Goal: Task Accomplishment & Management: Manage account settings

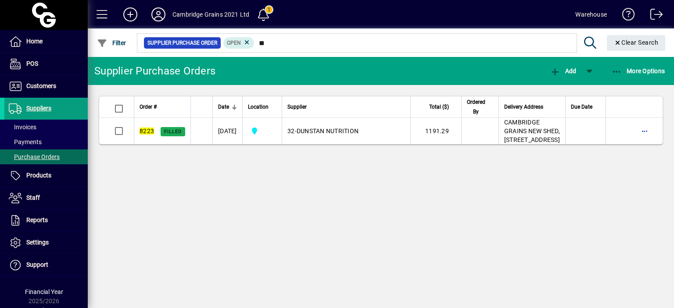
type input "*"
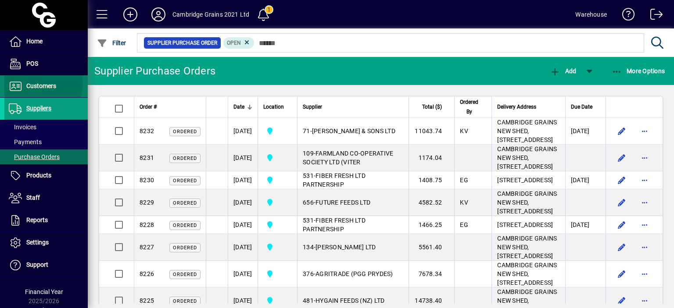
click at [43, 85] on span "Customers" at bounding box center [41, 85] width 30 height 7
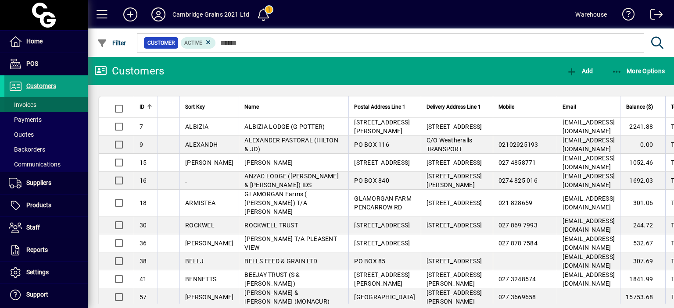
click at [43, 104] on span at bounding box center [45, 104] width 83 height 21
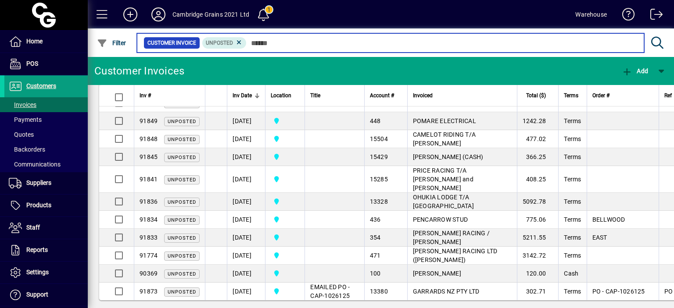
scroll to position [824, 0]
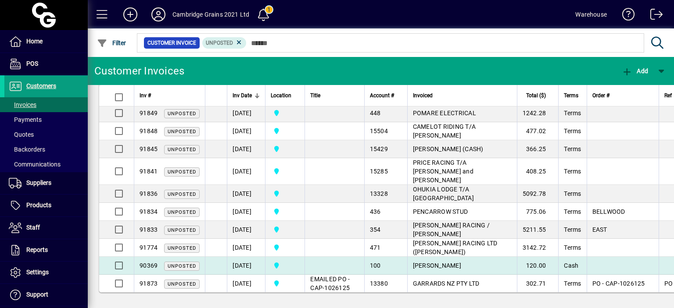
click at [243, 261] on td "[DATE]" at bounding box center [246, 266] width 38 height 18
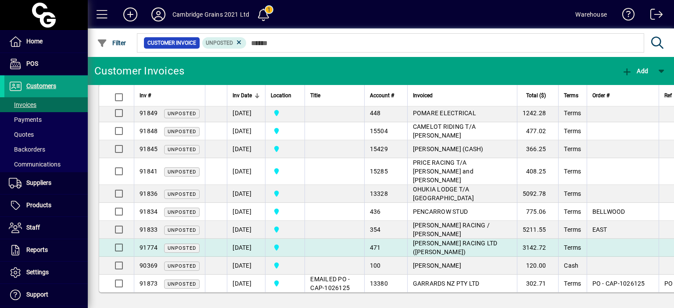
click at [243, 240] on td "[DATE]" at bounding box center [246, 248] width 38 height 18
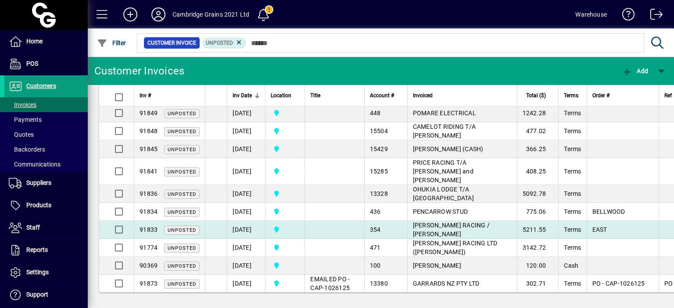
click at [240, 221] on td "[DATE]" at bounding box center [246, 230] width 38 height 18
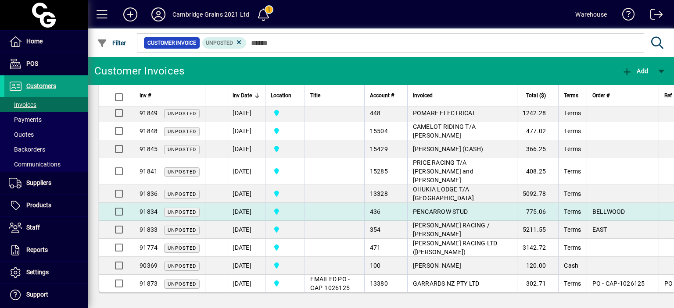
click at [240, 204] on td "[DATE]" at bounding box center [246, 212] width 38 height 18
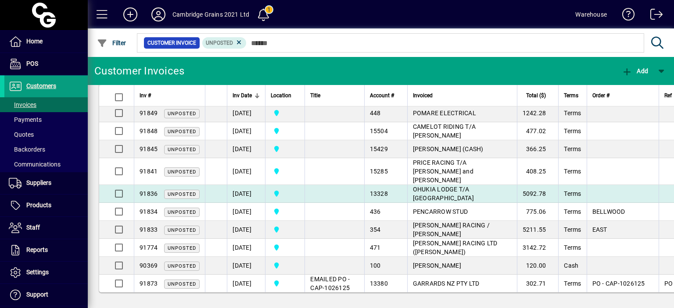
click at [240, 190] on td "[DATE]" at bounding box center [246, 194] width 38 height 18
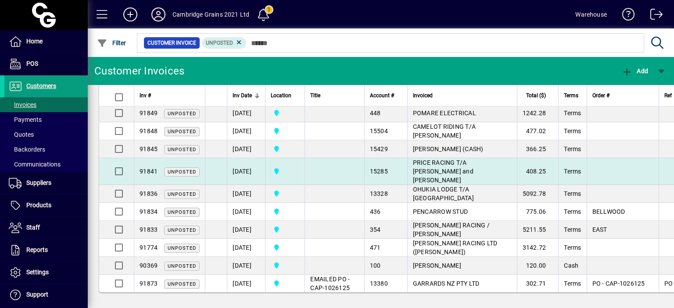
click at [237, 167] on td "[DATE]" at bounding box center [246, 171] width 38 height 27
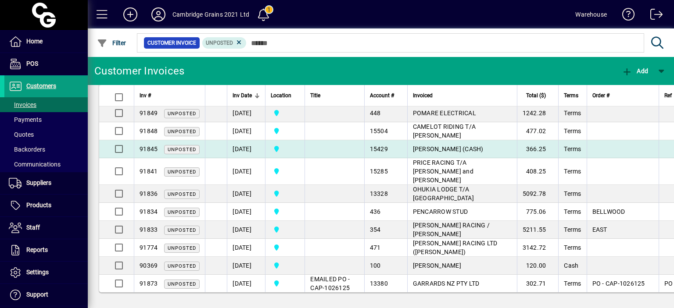
click at [237, 155] on td "[DATE]" at bounding box center [246, 149] width 38 height 18
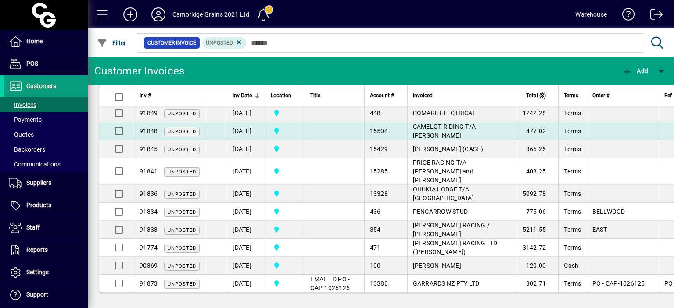
click at [237, 136] on td "[DATE]" at bounding box center [246, 131] width 38 height 18
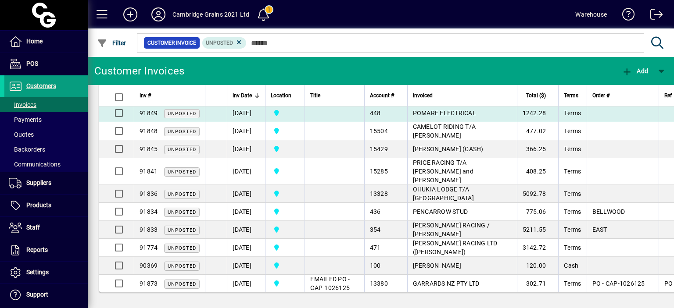
click at [238, 119] on td "[DATE]" at bounding box center [246, 113] width 38 height 18
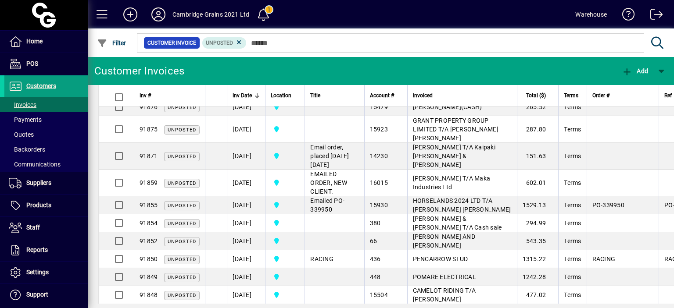
scroll to position [631, 0]
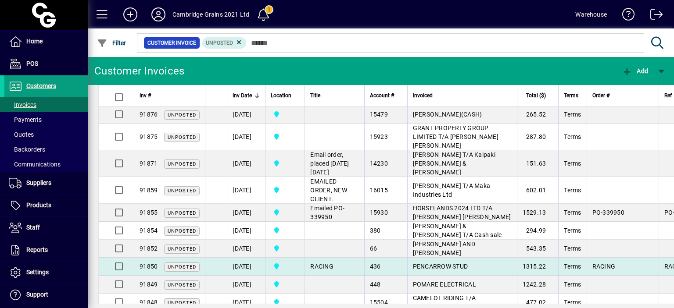
click at [238, 276] on td "[DATE]" at bounding box center [246, 267] width 38 height 18
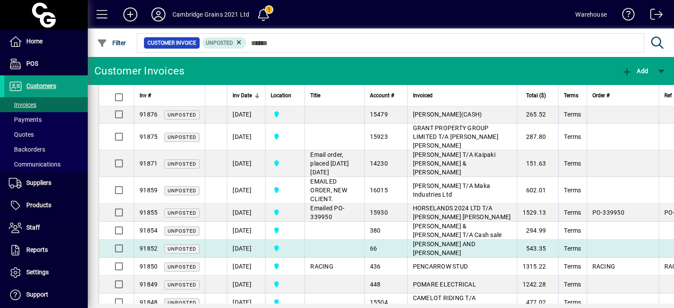
click at [243, 258] on td "[DATE]" at bounding box center [246, 249] width 38 height 18
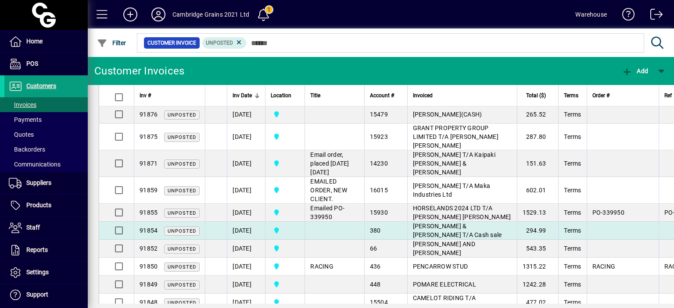
click at [249, 240] on td "[DATE]" at bounding box center [246, 231] width 38 height 18
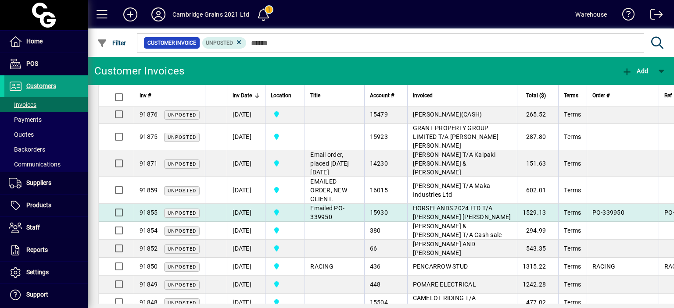
click at [251, 222] on td "[DATE]" at bounding box center [246, 213] width 38 height 18
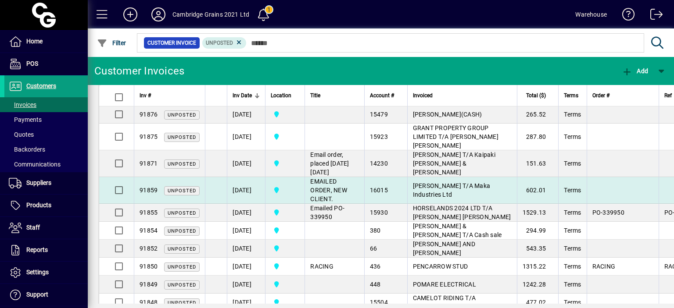
click at [252, 204] on td "[DATE]" at bounding box center [246, 190] width 38 height 27
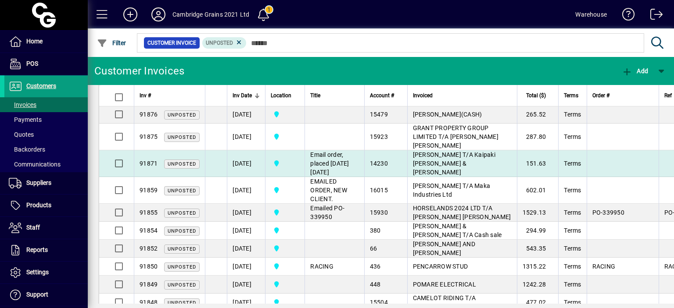
click at [253, 177] on td "[DATE]" at bounding box center [246, 163] width 38 height 27
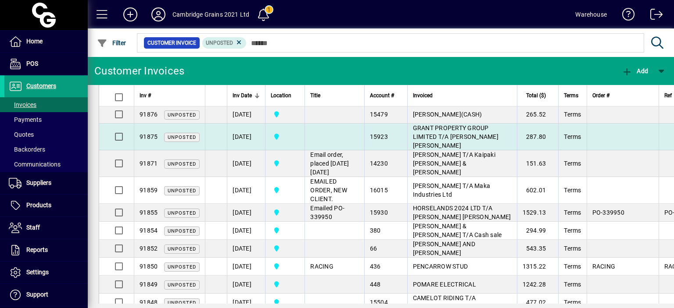
click at [253, 145] on td "[DATE]" at bounding box center [246, 137] width 38 height 27
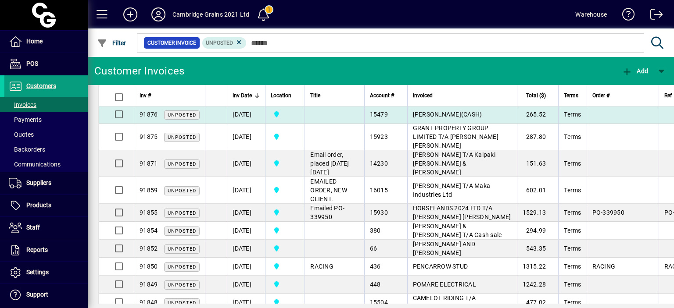
click at [253, 123] on td "[DATE]" at bounding box center [246, 115] width 38 height 18
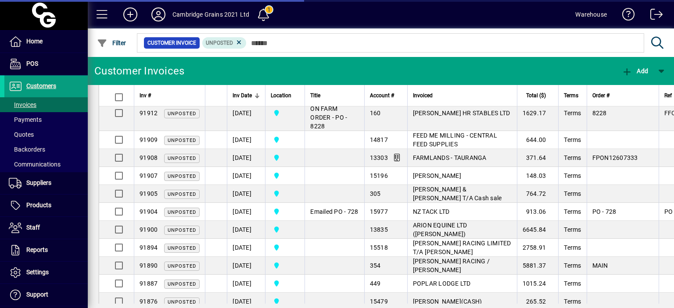
scroll to position [462, 0]
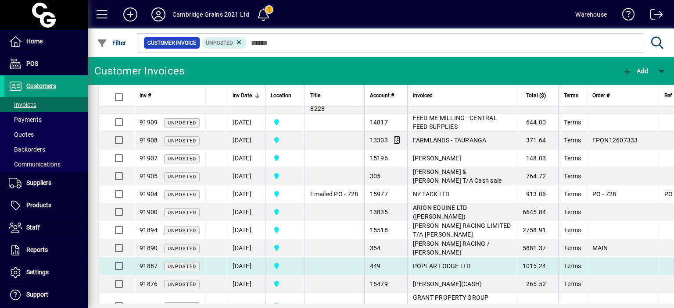
click at [237, 272] on td "[DATE]" at bounding box center [246, 267] width 38 height 18
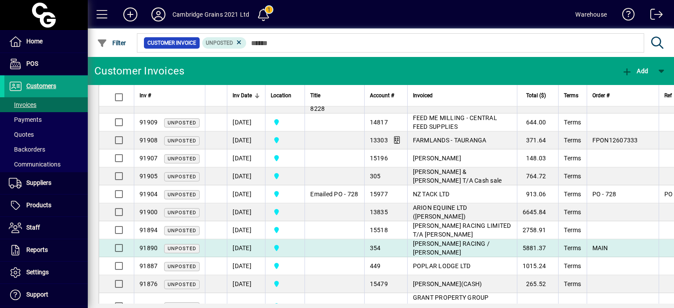
click at [243, 254] on td "[DATE]" at bounding box center [246, 249] width 38 height 18
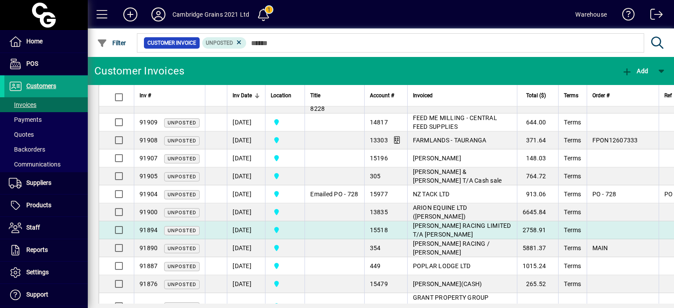
click at [244, 233] on td "[DATE]" at bounding box center [246, 231] width 38 height 18
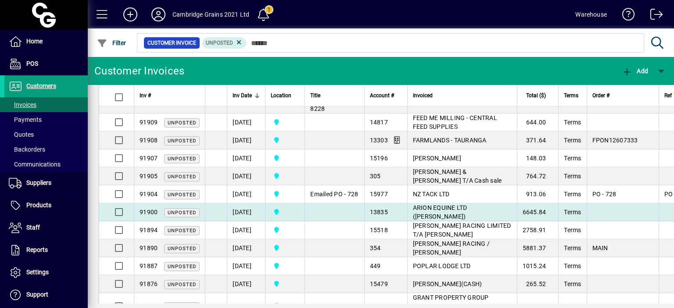
click at [247, 215] on td "[DATE]" at bounding box center [246, 213] width 38 height 18
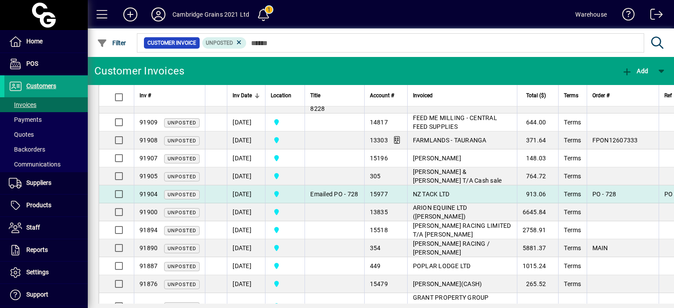
click at [247, 196] on td "[DATE]" at bounding box center [246, 195] width 38 height 18
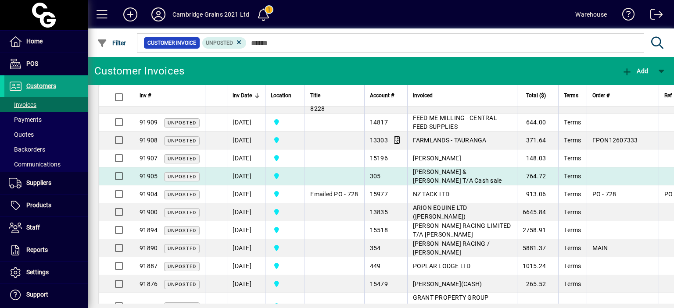
click at [249, 182] on td "[DATE]" at bounding box center [246, 177] width 38 height 18
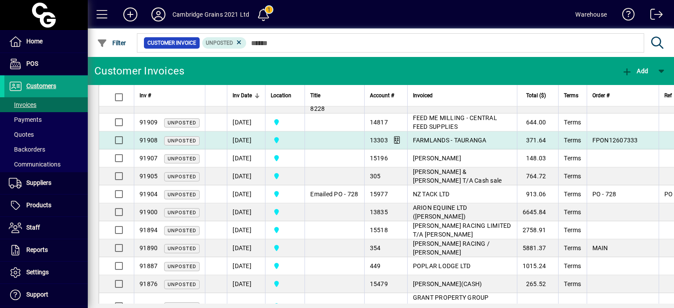
drag, startPoint x: 249, startPoint y: 165, endPoint x: 247, endPoint y: 146, distance: 18.5
click at [247, 146] on tbody "91919 Unposted 17/10/2025 Cambridge Grains 2021 Ltd 13772 CARLAW PARK LTD 2240.…" at bounding box center [478, 144] width 758 height 977
click at [247, 146] on td "[DATE]" at bounding box center [246, 141] width 38 height 18
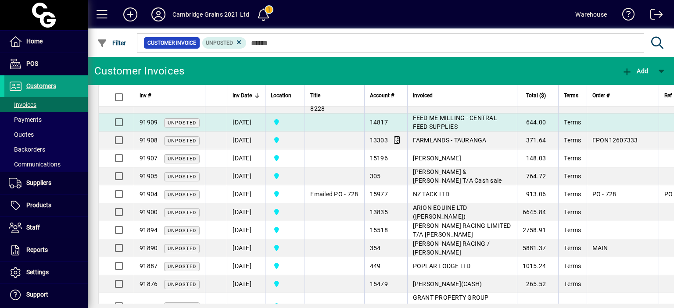
click at [247, 131] on td "[DATE]" at bounding box center [246, 123] width 38 height 18
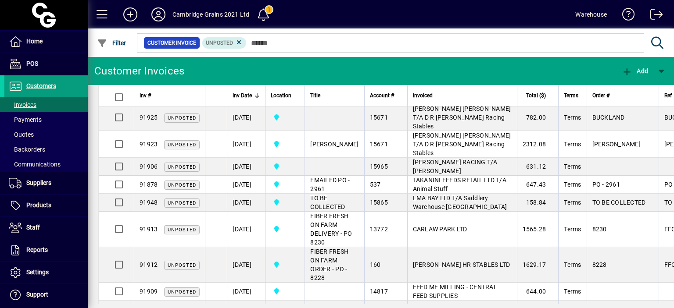
scroll to position [286, 0]
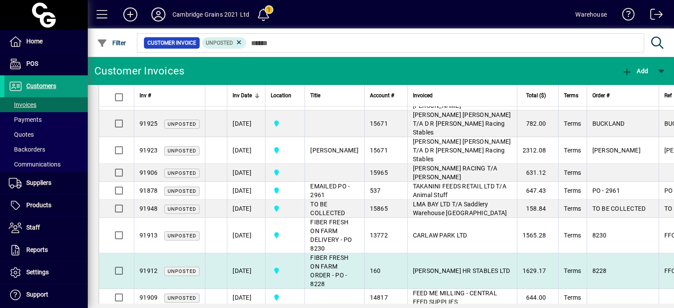
click at [241, 277] on td "[DATE]" at bounding box center [246, 272] width 38 height 36
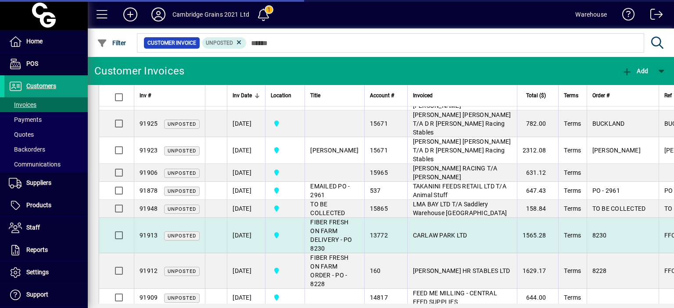
click at [245, 236] on td "[DATE]" at bounding box center [246, 236] width 38 height 36
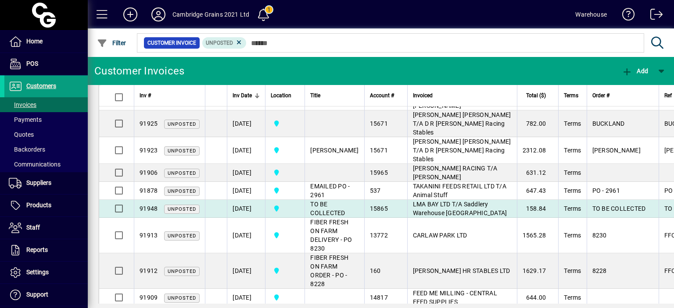
click at [245, 200] on td "[DATE]" at bounding box center [246, 209] width 38 height 18
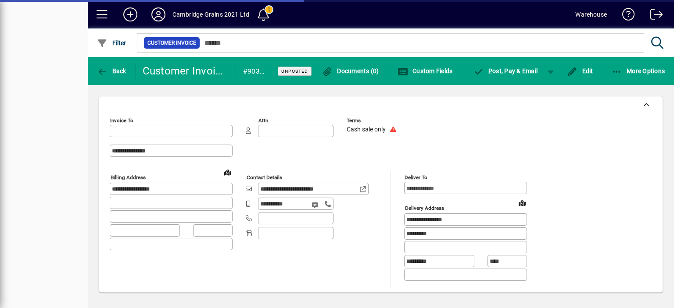
type input "**********"
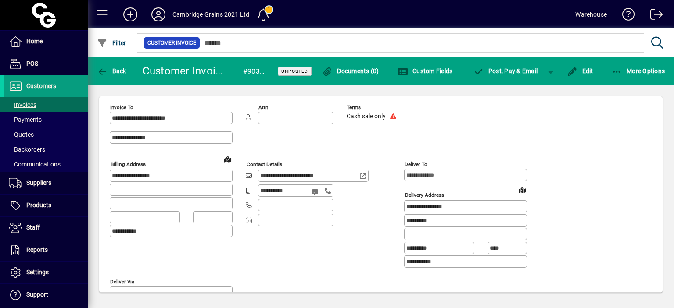
scroll to position [408, 0]
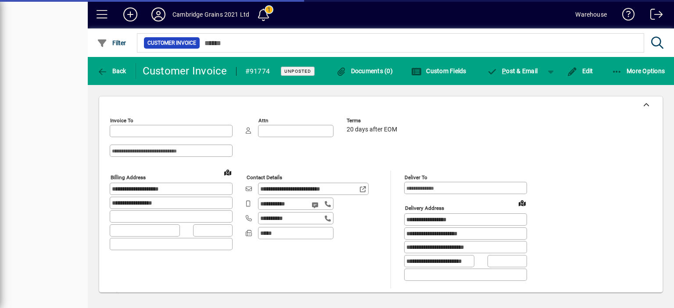
type input "**********"
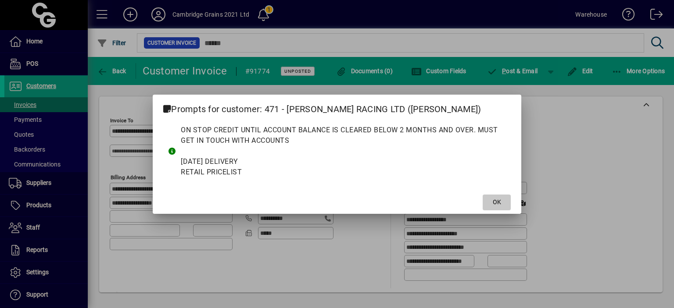
click at [501, 199] on span at bounding box center [497, 202] width 28 height 21
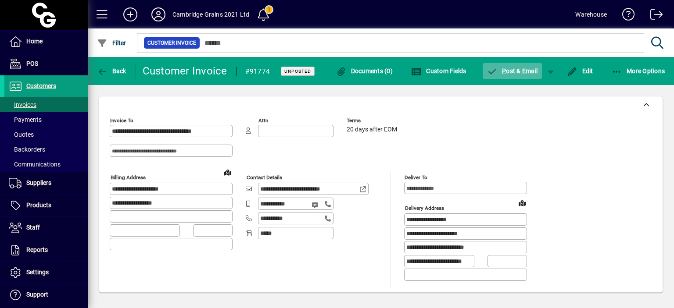
click at [510, 73] on span "P ost & Email" at bounding box center [512, 71] width 51 height 7
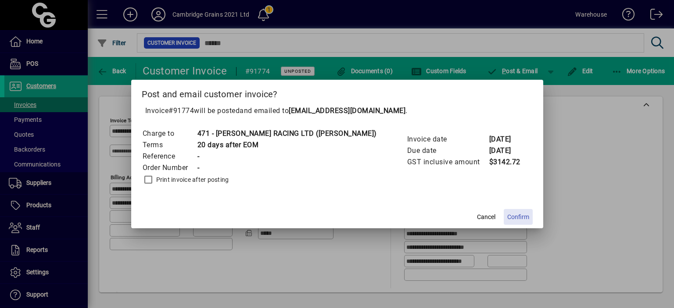
click at [507, 220] on span "Confirm" at bounding box center [518, 217] width 22 height 9
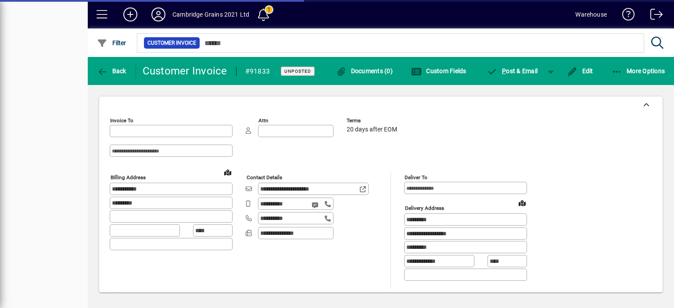
type input "**********"
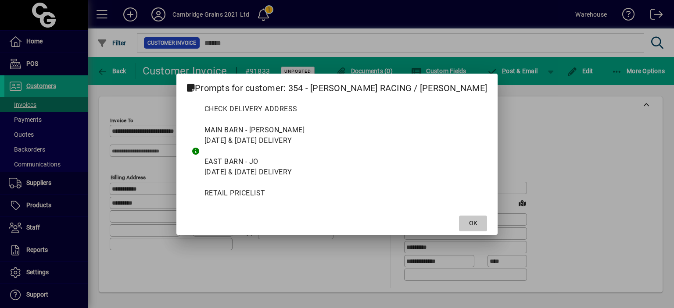
click at [469, 222] on span "OK" at bounding box center [473, 223] width 8 height 9
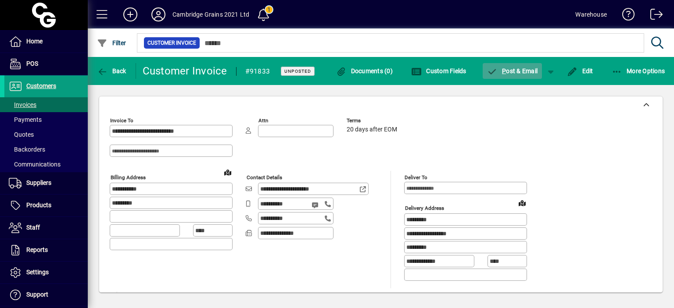
click at [514, 67] on span "button" at bounding box center [513, 71] width 60 height 21
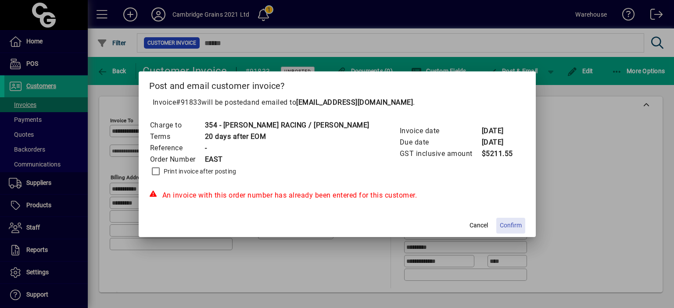
click at [500, 226] on span "Confirm" at bounding box center [511, 225] width 22 height 9
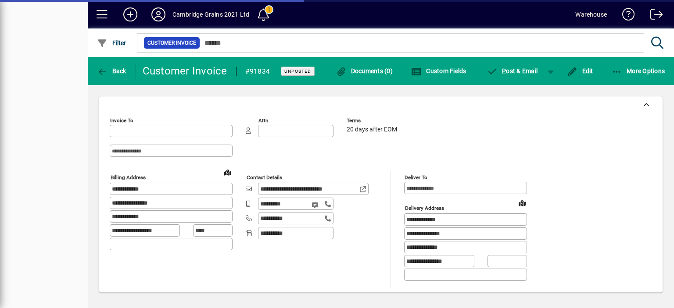
type input "**********"
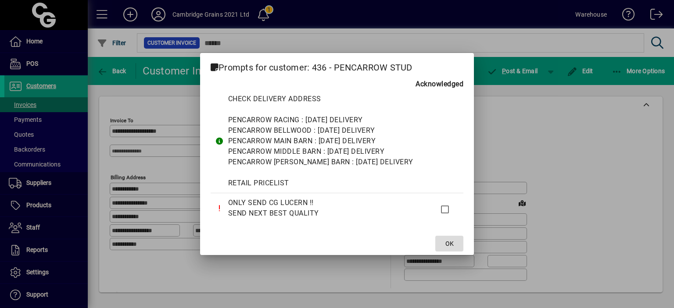
click at [448, 244] on span "OK" at bounding box center [449, 244] width 8 height 9
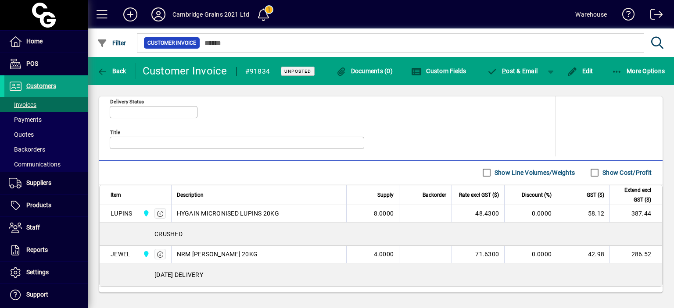
scroll to position [460, 0]
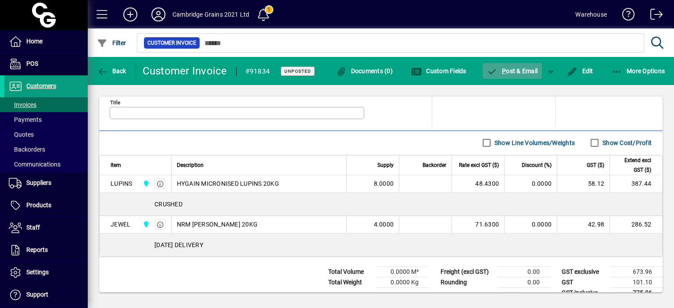
click at [502, 69] on span "P" at bounding box center [504, 71] width 4 height 7
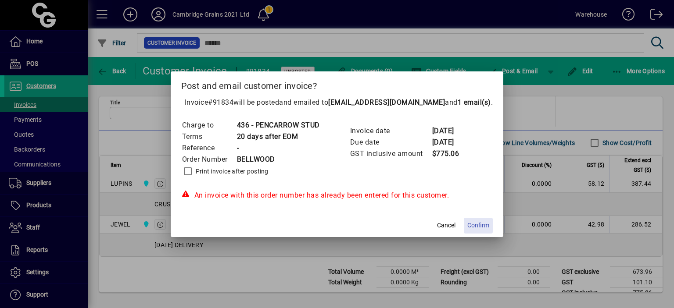
click at [478, 228] on span "Confirm" at bounding box center [478, 225] width 22 height 9
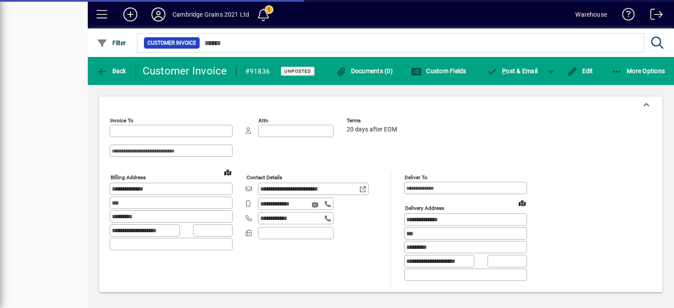
type input "**********"
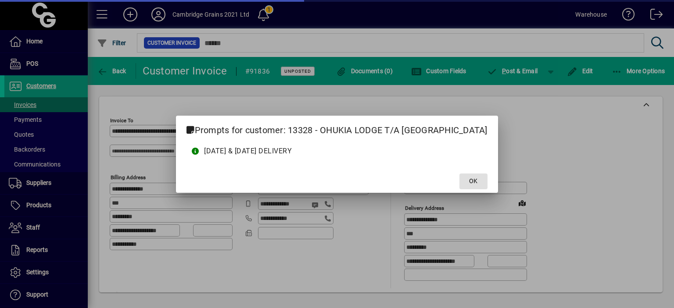
click at [469, 178] on span "OK" at bounding box center [473, 181] width 8 height 9
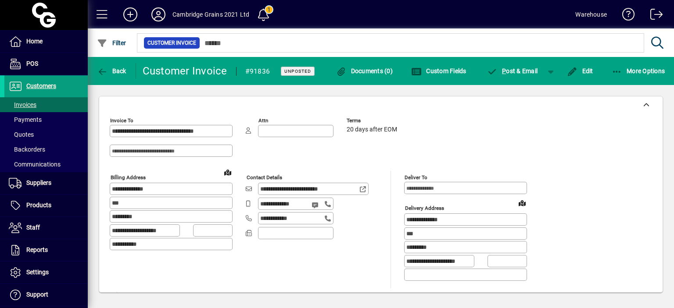
scroll to position [501, 0]
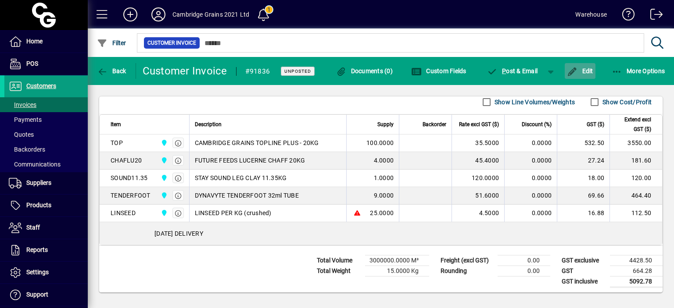
click at [584, 68] on span "Edit" at bounding box center [580, 71] width 26 height 7
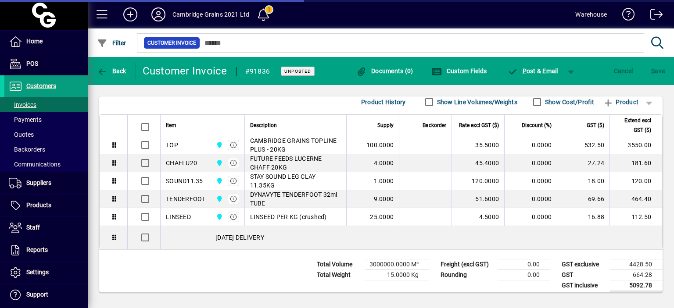
scroll to position [476, 0]
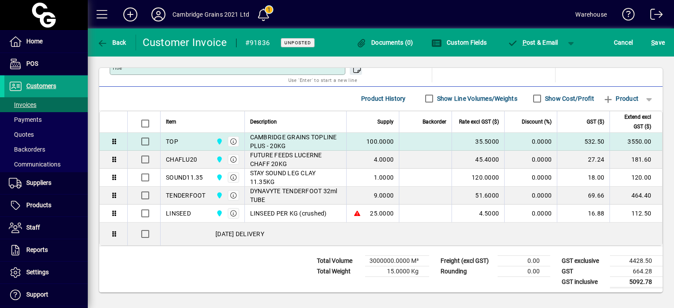
click at [369, 135] on td "100.0000" at bounding box center [372, 142] width 53 height 18
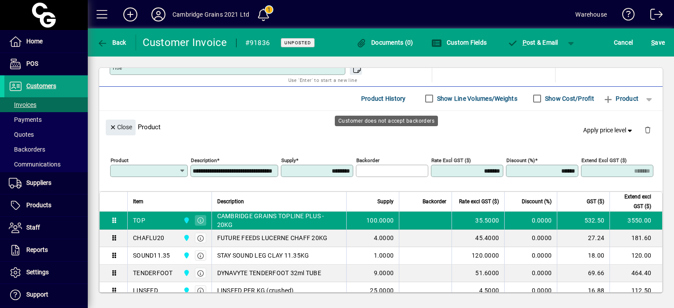
scroll to position [501, 0]
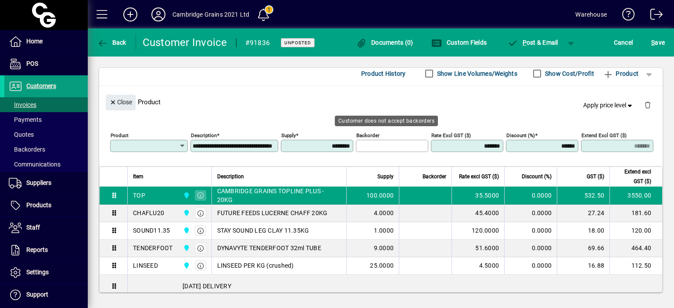
type input "***"
drag, startPoint x: 312, startPoint y: 147, endPoint x: 565, endPoint y: 100, distance: 257.0
click at [565, 100] on app-customer-invoice-quote-line-editor "**********" at bounding box center [380, 126] width 563 height 81
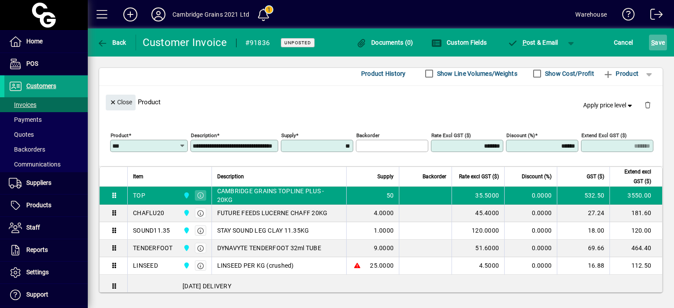
type input "*******"
click at [660, 40] on span "S ave" at bounding box center [658, 43] width 14 height 14
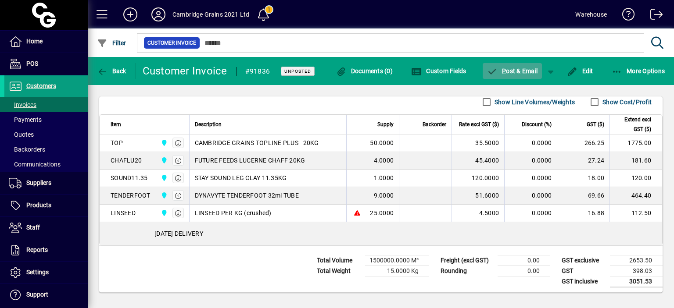
click at [520, 68] on span "P ost & Email" at bounding box center [512, 71] width 51 height 7
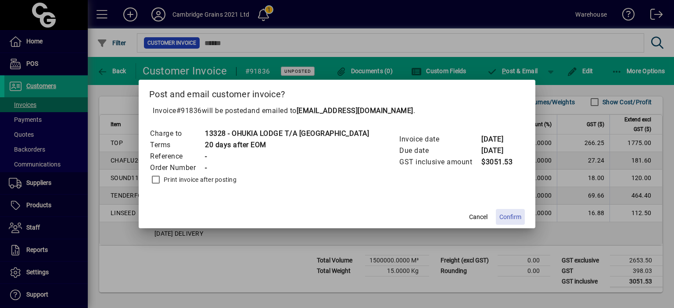
click at [497, 212] on span at bounding box center [510, 217] width 29 height 21
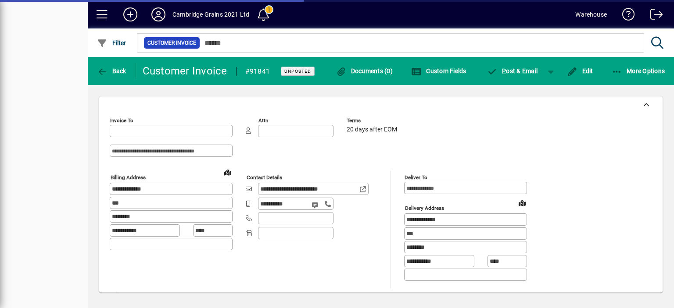
type input "**********"
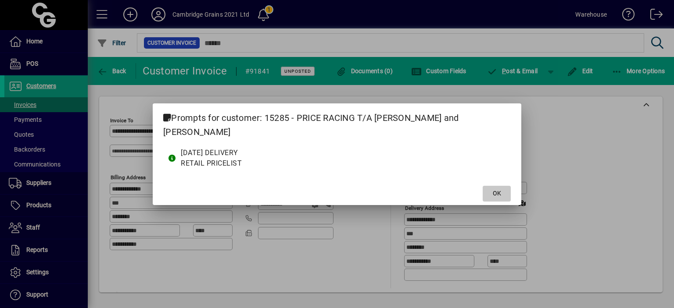
click at [493, 189] on span "OK" at bounding box center [497, 193] width 8 height 9
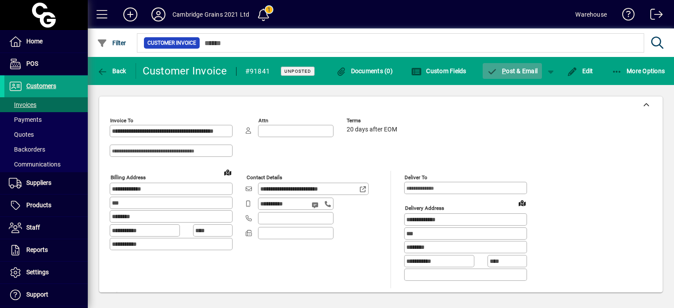
click at [521, 73] on span "P ost & Email" at bounding box center [512, 71] width 51 height 7
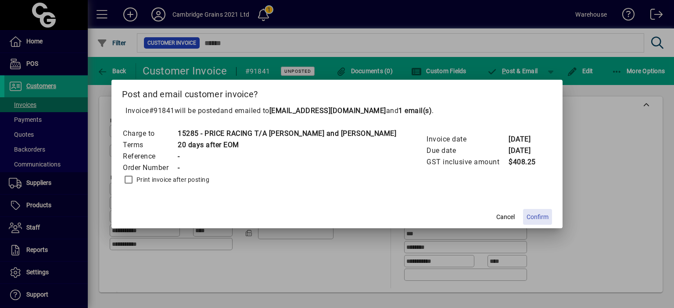
click at [526, 218] on span "Confirm" at bounding box center [537, 217] width 22 height 9
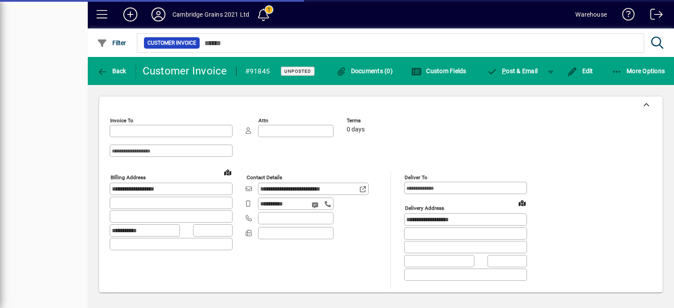
type input "**********"
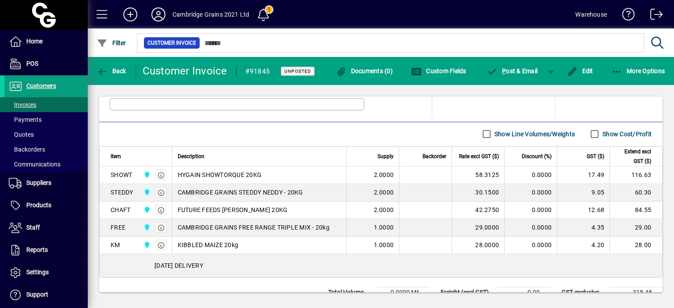
scroll to position [501, 0]
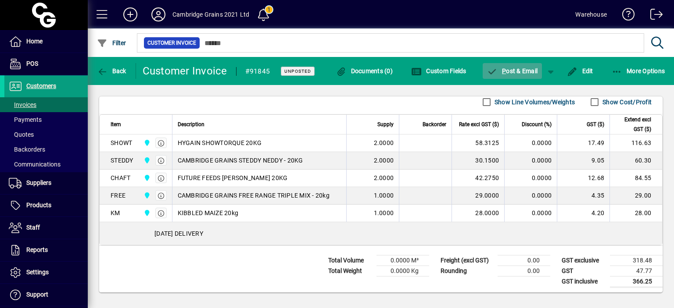
click at [526, 70] on span "P ost & Email" at bounding box center [512, 71] width 51 height 7
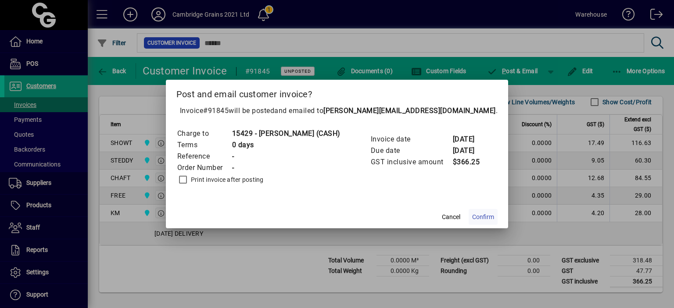
click at [478, 216] on span "Confirm" at bounding box center [483, 217] width 22 height 9
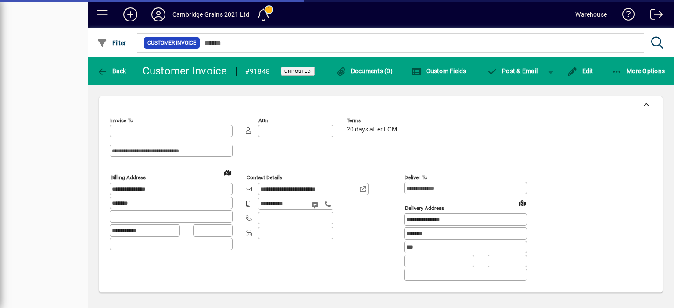
type input "**********"
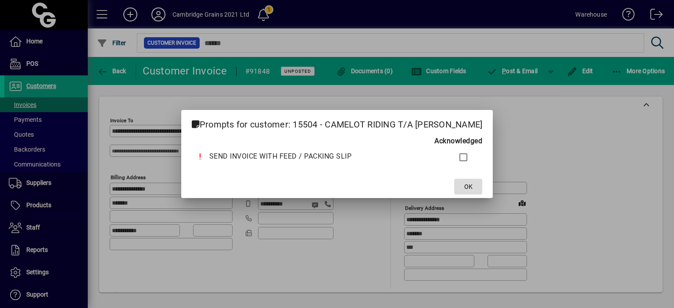
click at [465, 184] on span "OK" at bounding box center [468, 187] width 8 height 9
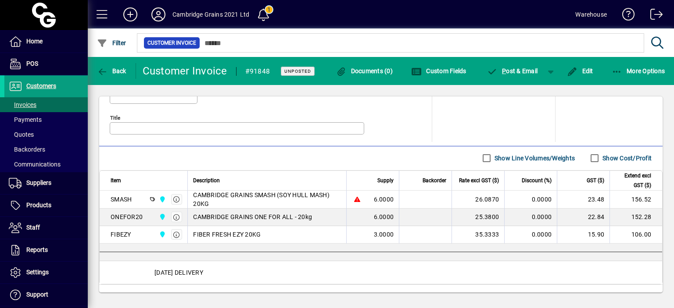
scroll to position [446, 0]
click at [509, 62] on span "button" at bounding box center [513, 71] width 60 height 21
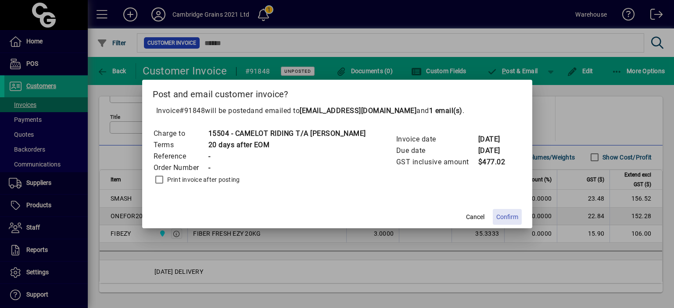
click at [509, 219] on span "Confirm" at bounding box center [507, 217] width 22 height 9
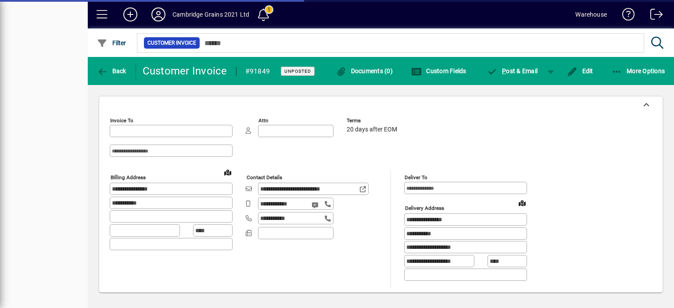
type input "**********"
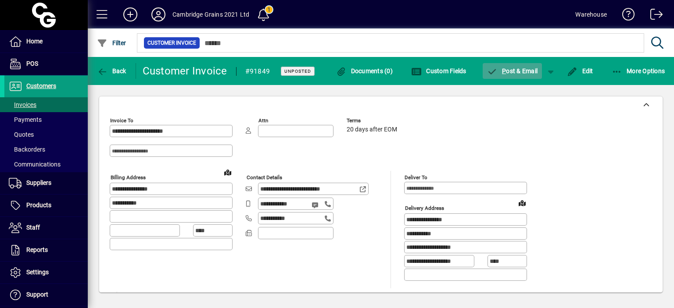
click at [507, 75] on span "P ost & Email" at bounding box center [512, 71] width 51 height 7
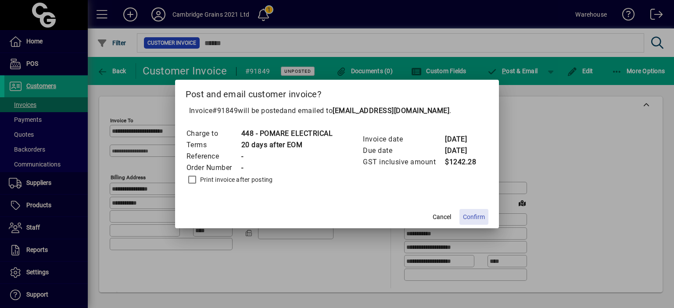
click at [479, 215] on span "Confirm" at bounding box center [474, 217] width 22 height 9
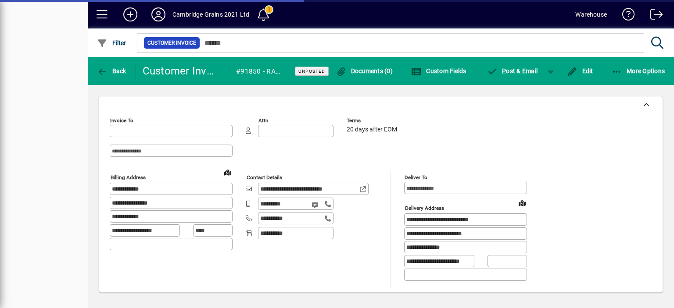
type input "**********"
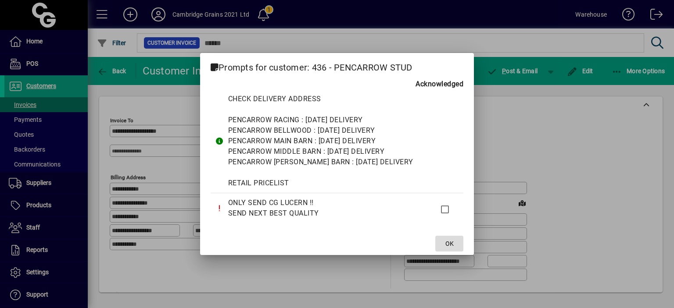
click at [449, 245] on span "OK" at bounding box center [449, 244] width 8 height 9
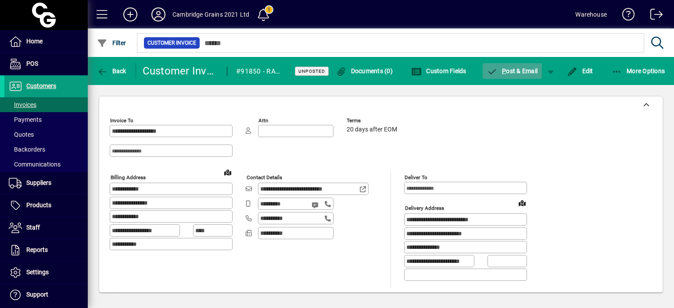
click at [500, 72] on span "P ost & Email" at bounding box center [512, 71] width 51 height 7
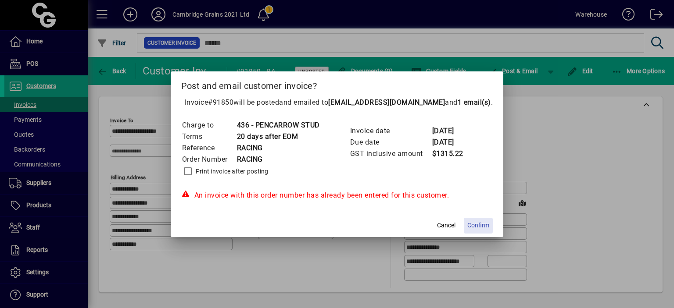
click at [479, 226] on span "Confirm" at bounding box center [478, 225] width 22 height 9
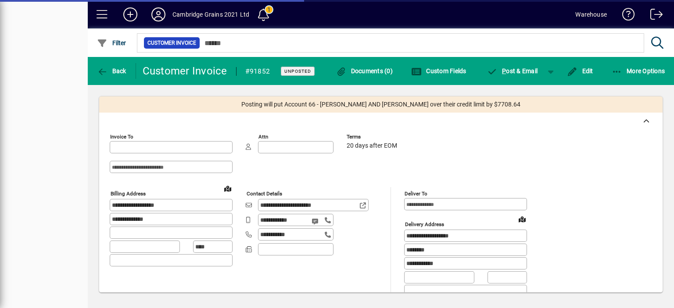
type input "**********"
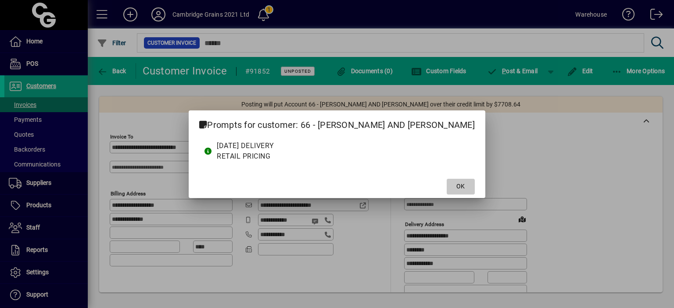
click at [456, 184] on span "OK" at bounding box center [460, 186] width 8 height 9
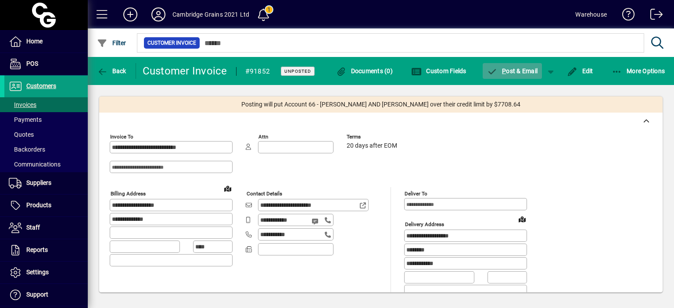
click at [509, 68] on span "P ost & Email" at bounding box center [512, 71] width 51 height 7
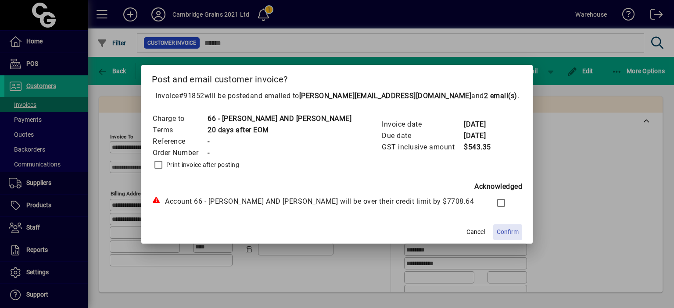
click at [497, 233] on span "Confirm" at bounding box center [508, 232] width 22 height 9
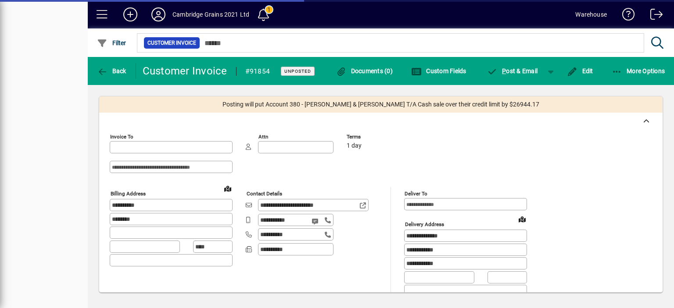
type input "**********"
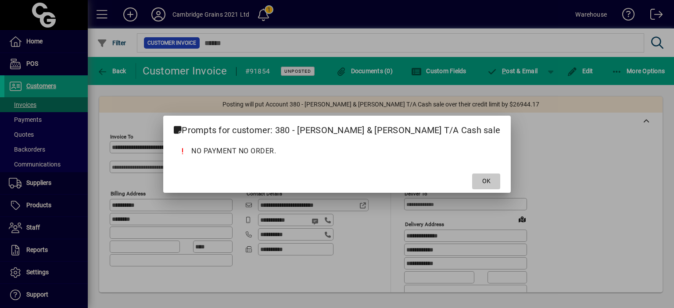
click at [482, 178] on span "OK" at bounding box center [486, 181] width 8 height 9
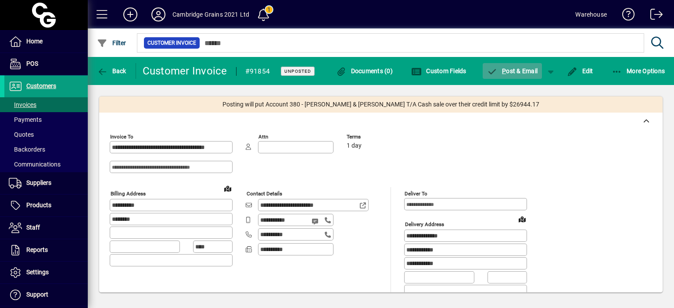
click at [519, 73] on span "P ost & Email" at bounding box center [512, 71] width 51 height 7
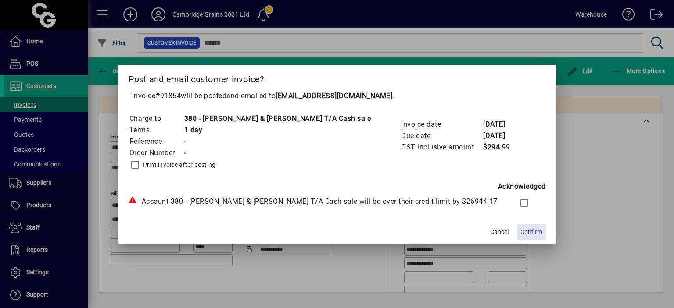
click at [520, 232] on span "Confirm" at bounding box center [531, 232] width 22 height 9
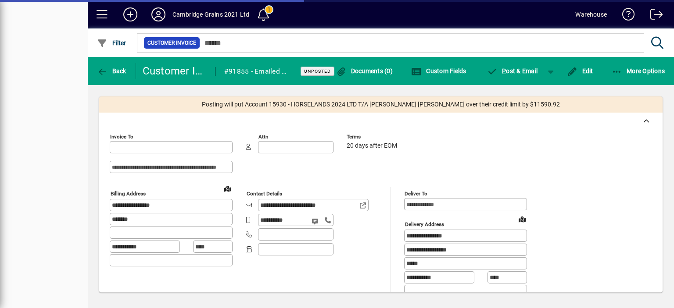
type input "**********"
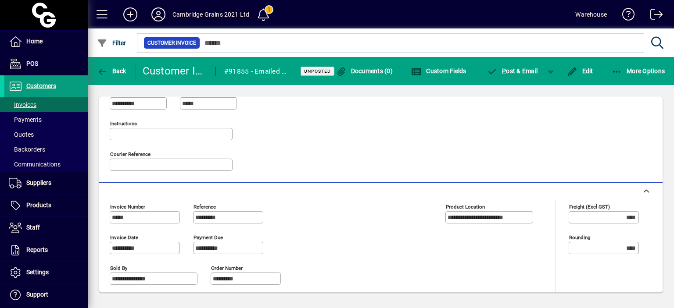
scroll to position [232, 0]
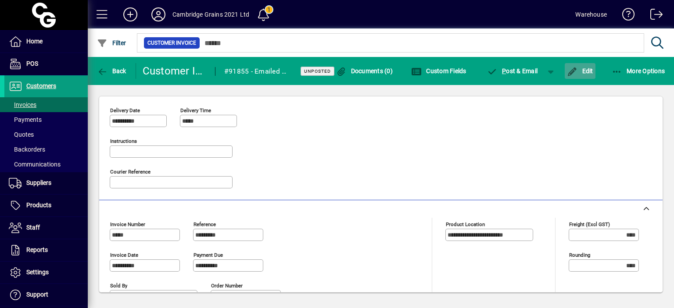
click at [578, 68] on span "Edit" at bounding box center [580, 71] width 26 height 7
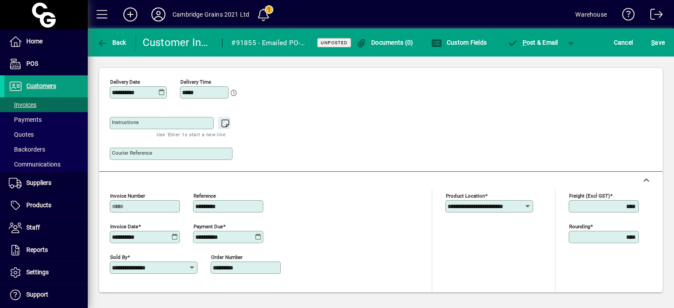
click at [172, 236] on icon at bounding box center [175, 237] width 7 height 7
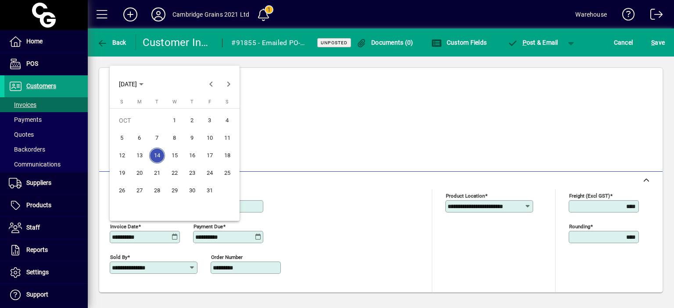
click at [176, 149] on span "15" at bounding box center [175, 156] width 16 height 16
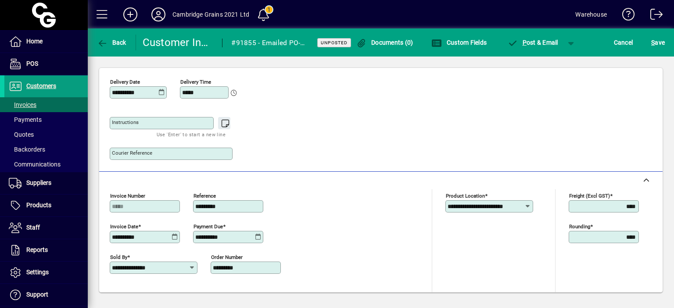
type input "**********"
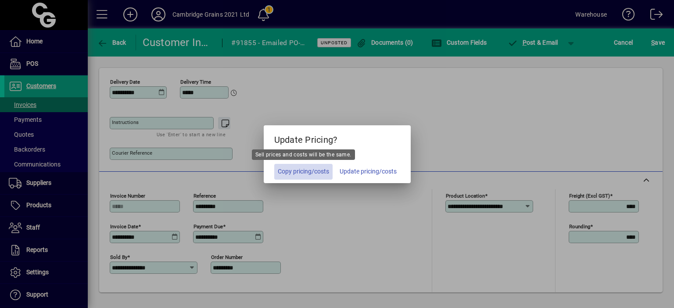
click at [313, 172] on span "Copy pricing/costs" at bounding box center [303, 171] width 51 height 9
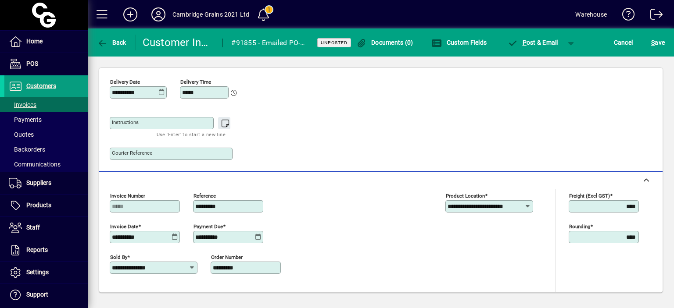
scroll to position [0, 0]
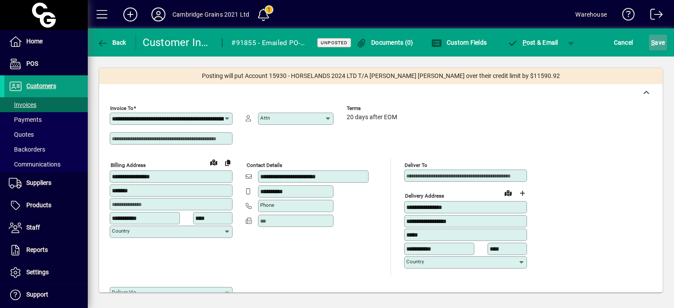
click at [656, 39] on span "S ave" at bounding box center [658, 43] width 14 height 14
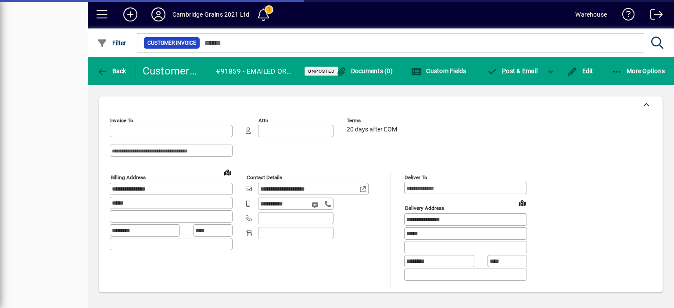
type input "**********"
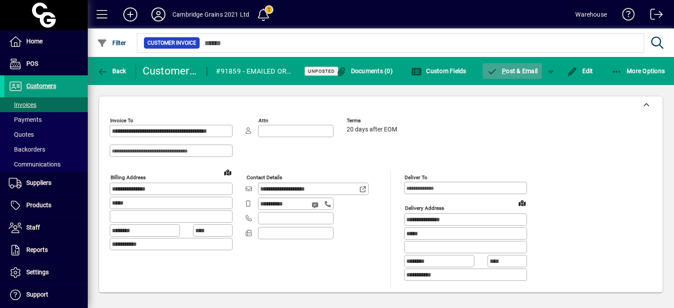
click at [495, 66] on span "button" at bounding box center [513, 71] width 60 height 21
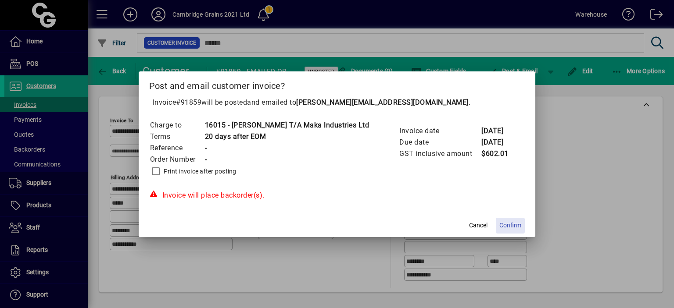
click at [507, 226] on span "Confirm" at bounding box center [510, 225] width 22 height 9
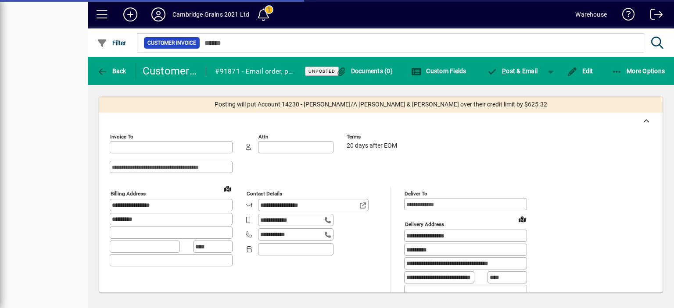
type input "**********"
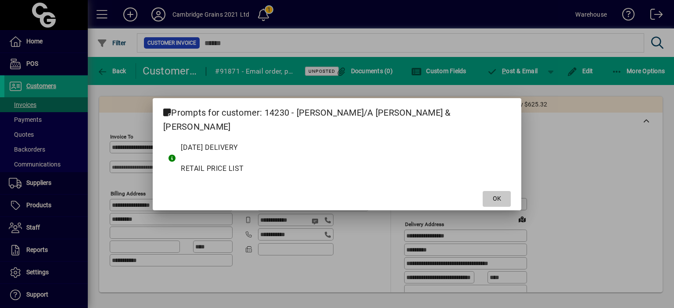
click at [493, 194] on span "OK" at bounding box center [497, 198] width 8 height 9
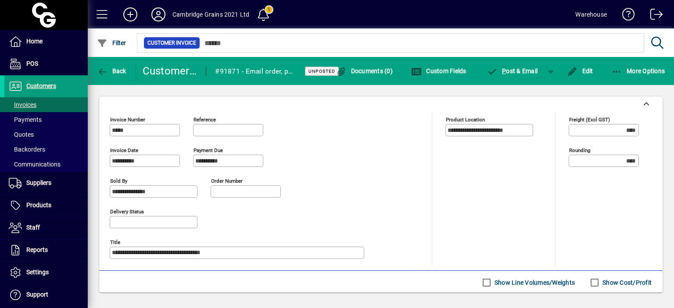
scroll to position [313, 0]
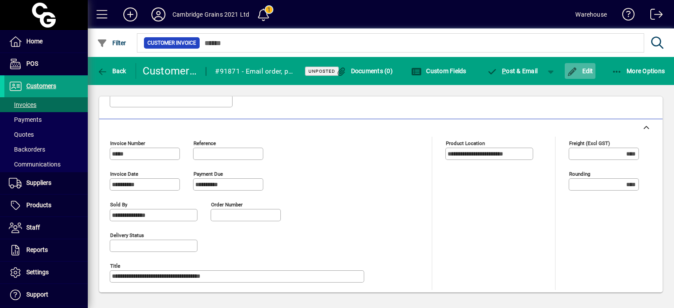
click at [589, 69] on span "Edit" at bounding box center [580, 71] width 26 height 7
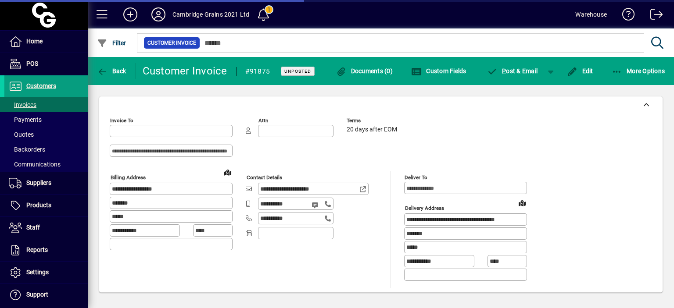
type input "**********"
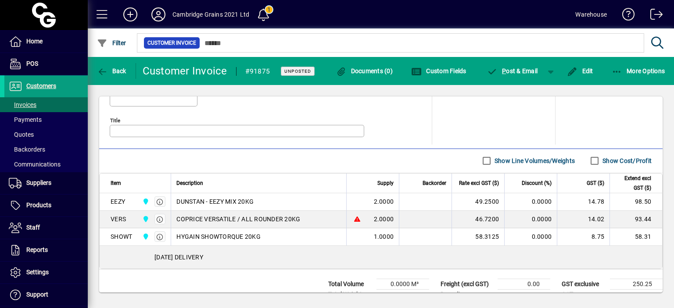
scroll to position [466, 0]
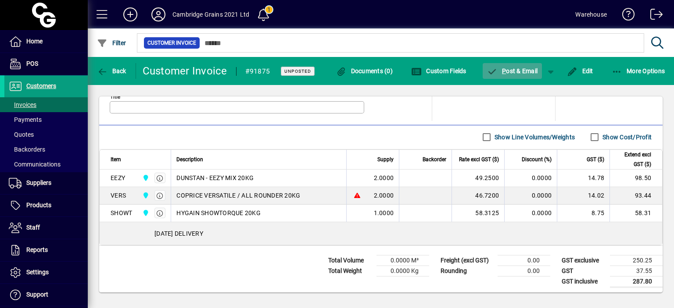
click at [510, 71] on span "P ost & Email" at bounding box center [512, 71] width 51 height 7
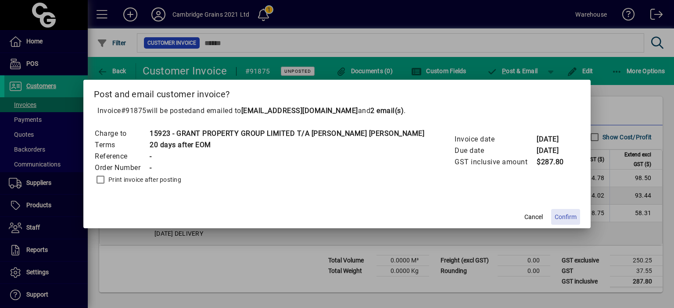
click at [555, 215] on span "Confirm" at bounding box center [566, 217] width 22 height 9
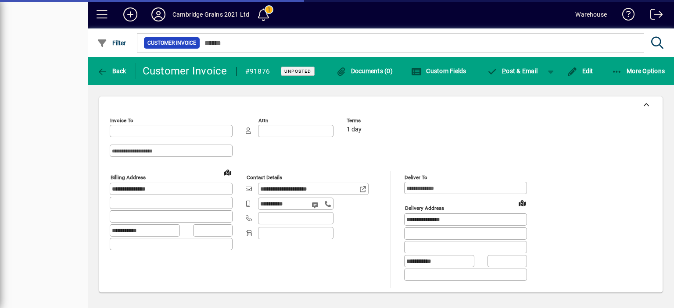
type input "**********"
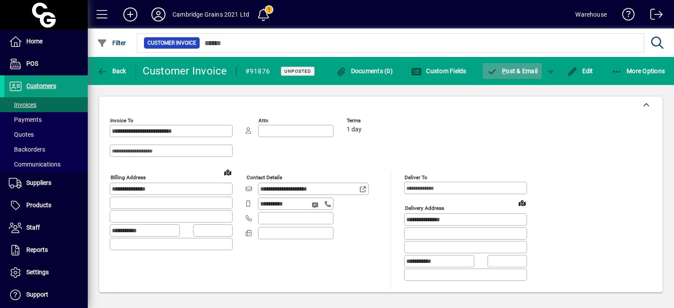
click at [502, 68] on span "P" at bounding box center [504, 71] width 4 height 7
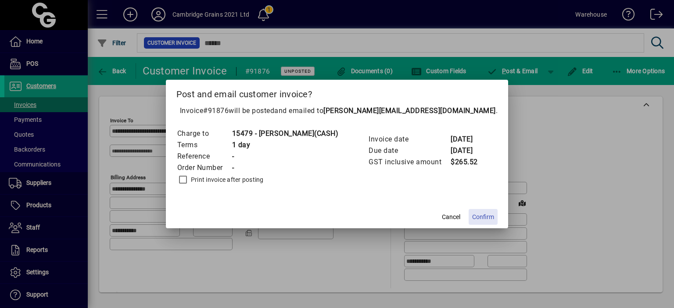
click at [481, 219] on span "Confirm" at bounding box center [483, 217] width 22 height 9
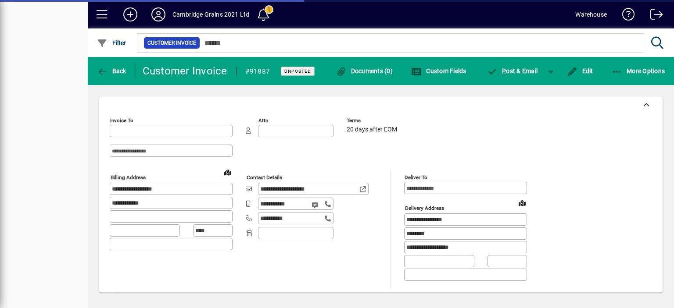
type input "**********"
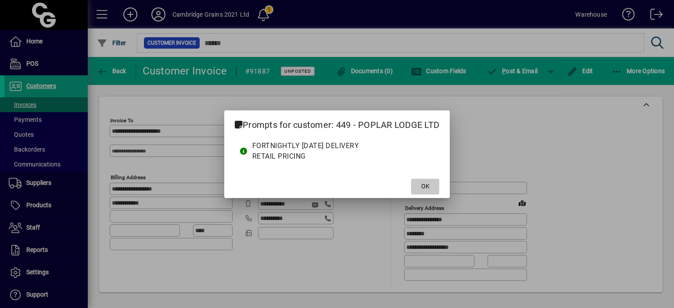
click at [425, 186] on span "OK" at bounding box center [425, 186] width 8 height 9
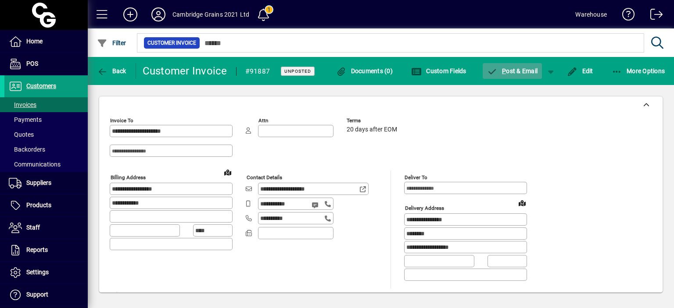
click at [516, 68] on span "P ost & Email" at bounding box center [512, 71] width 51 height 7
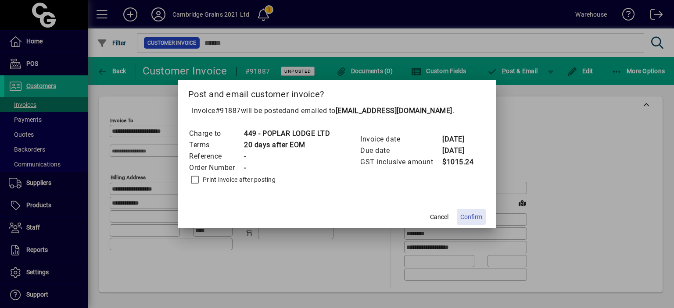
click at [472, 219] on span "Confirm" at bounding box center [471, 217] width 22 height 9
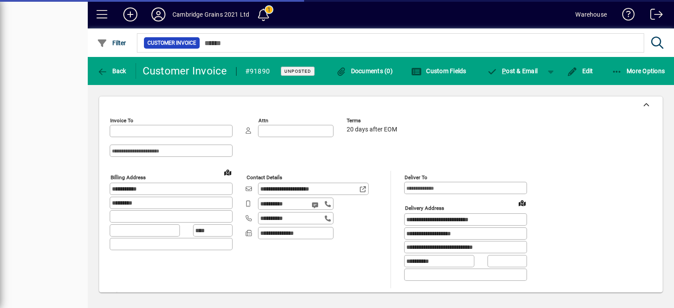
type input "**********"
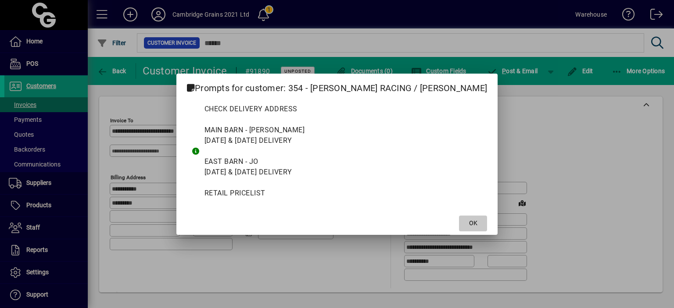
click at [469, 222] on span "OK" at bounding box center [473, 223] width 8 height 9
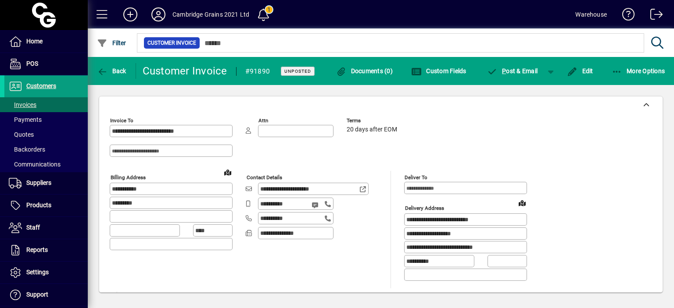
scroll to position [519, 0]
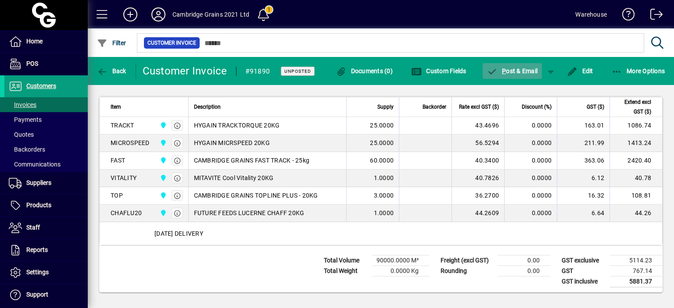
click at [513, 68] on span "P ost & Email" at bounding box center [512, 71] width 51 height 7
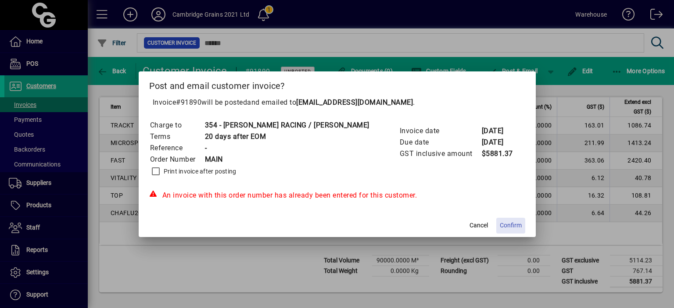
click at [500, 226] on span "Confirm" at bounding box center [511, 225] width 22 height 9
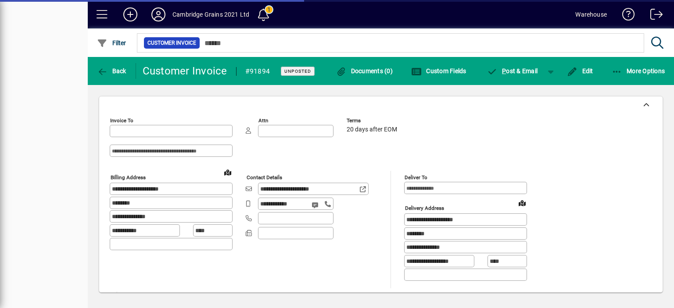
type input "**********"
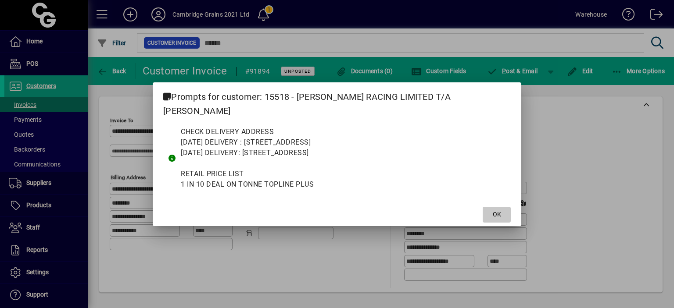
click at [483, 204] on span at bounding box center [497, 214] width 28 height 21
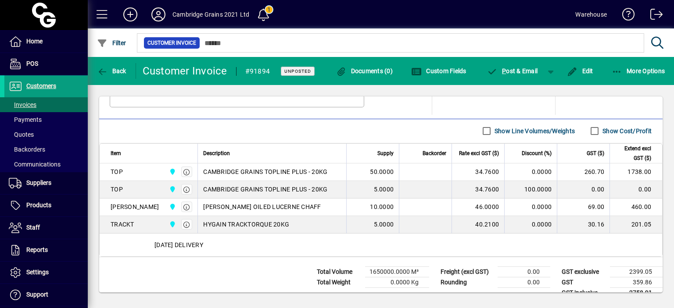
scroll to position [476, 0]
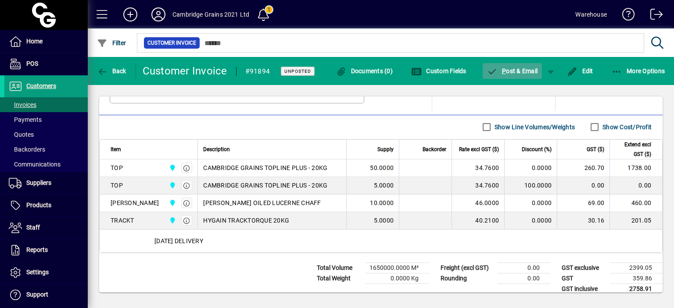
click at [516, 73] on span "P ost & Email" at bounding box center [512, 71] width 51 height 7
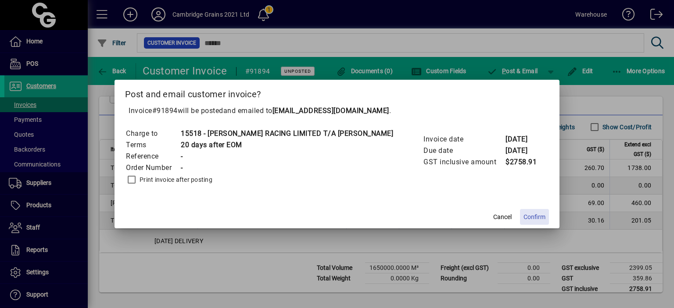
click at [523, 218] on span "Confirm" at bounding box center [534, 217] width 22 height 9
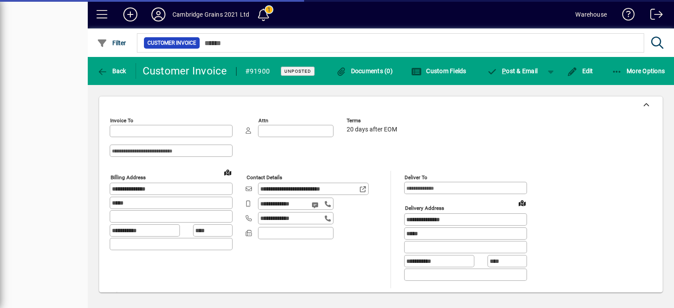
type input "**********"
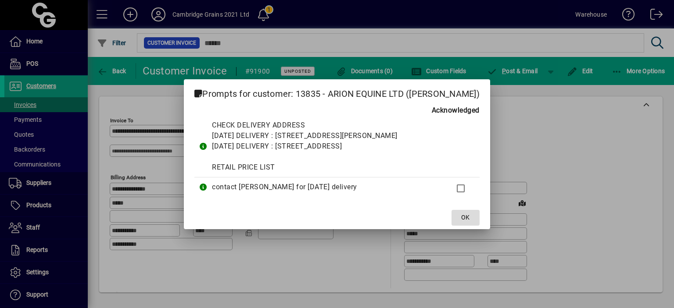
click at [461, 217] on span "OK" at bounding box center [465, 217] width 8 height 9
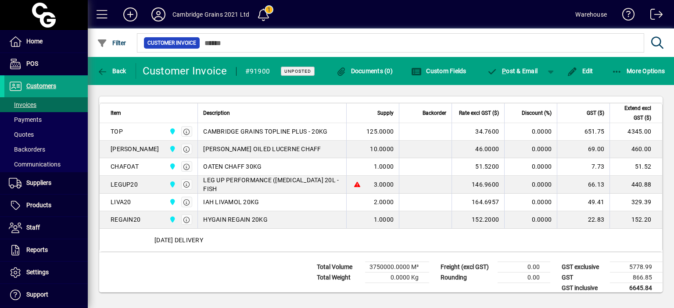
scroll to position [519, 0]
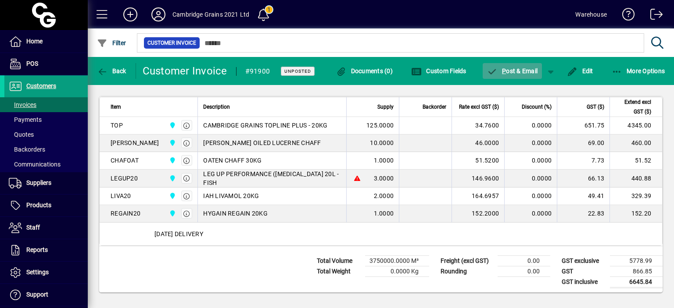
click at [502, 72] on span "P" at bounding box center [504, 71] width 4 height 7
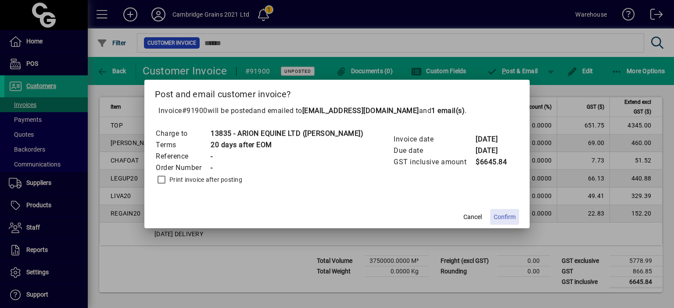
click at [498, 219] on span "Confirm" at bounding box center [505, 217] width 22 height 9
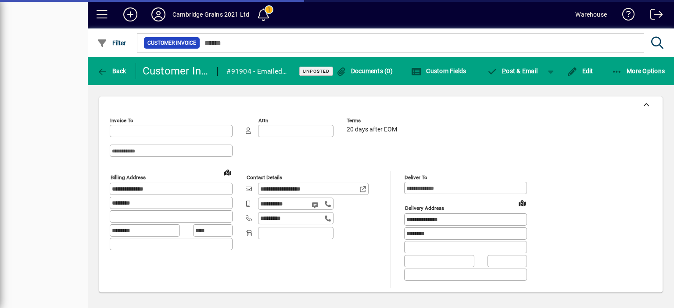
type input "**********"
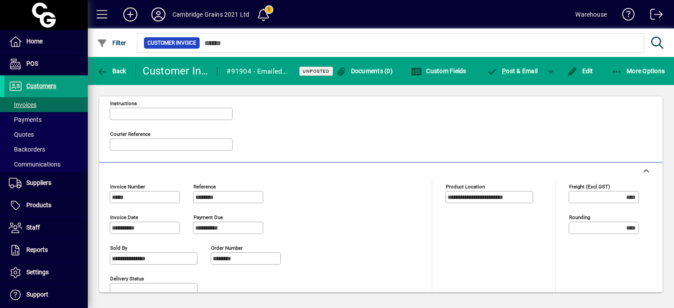
scroll to position [501, 0]
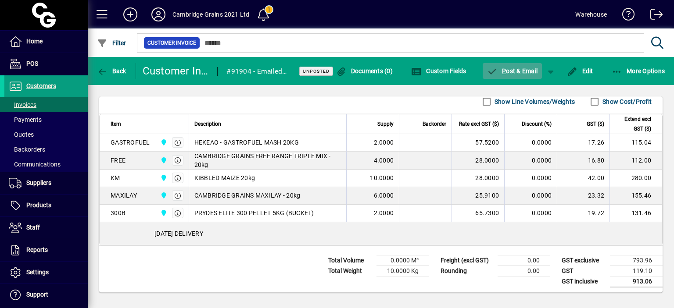
click at [520, 71] on span "P ost & Email" at bounding box center [512, 71] width 51 height 7
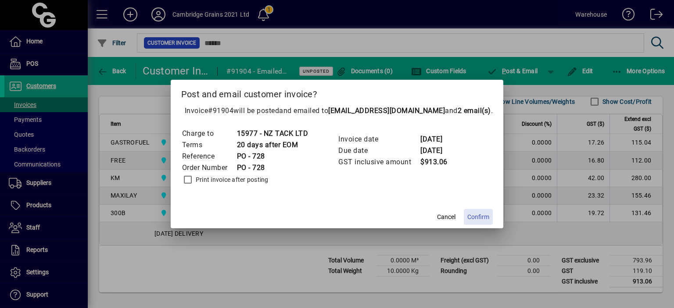
click at [467, 219] on span "Confirm" at bounding box center [478, 217] width 22 height 9
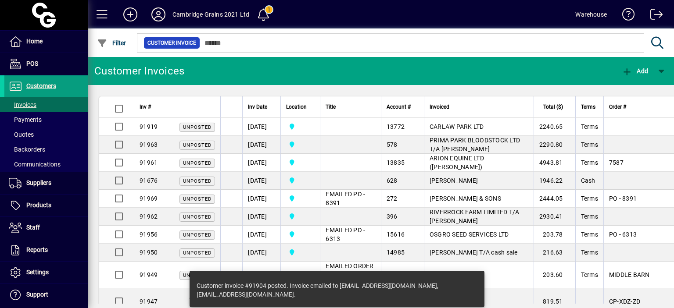
drag, startPoint x: 562, startPoint y: 71, endPoint x: 519, endPoint y: 43, distance: 51.2
click at [519, 43] on mat-drawer-content "Cambridge Grains 2021 Ltd 1 Warehouse Filter Customer Invoice Customer Invoices…" at bounding box center [381, 154] width 586 height 308
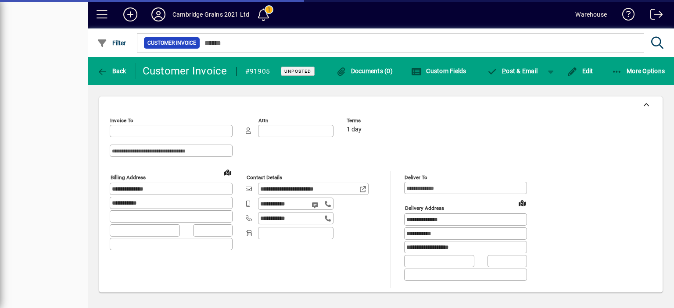
type input "**********"
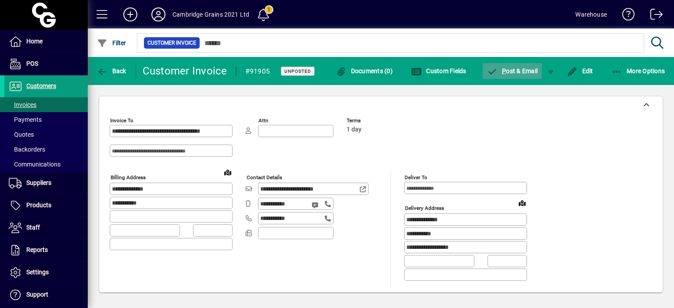
click at [513, 72] on span "P ost & Email" at bounding box center [512, 71] width 51 height 7
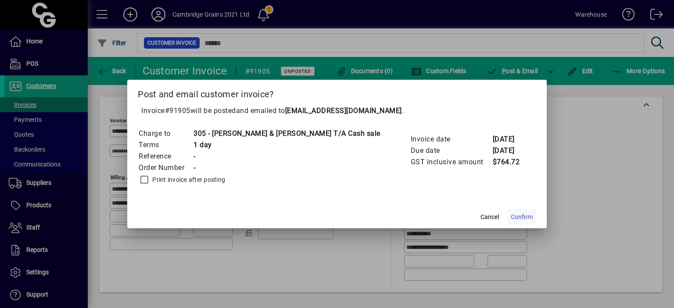
click at [511, 216] on span "Confirm" at bounding box center [522, 217] width 22 height 9
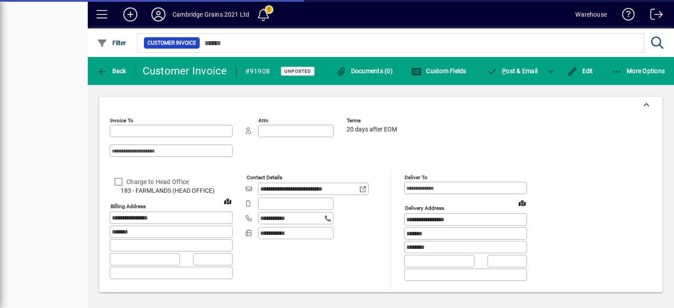
type input "**********"
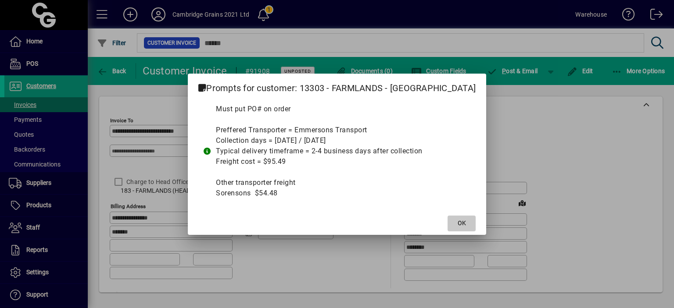
click at [458, 223] on span "OK" at bounding box center [462, 223] width 8 height 9
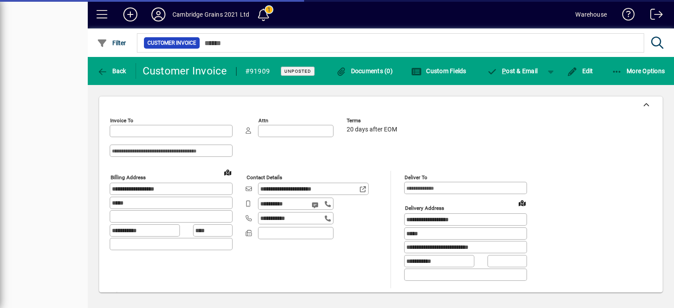
type input "**********"
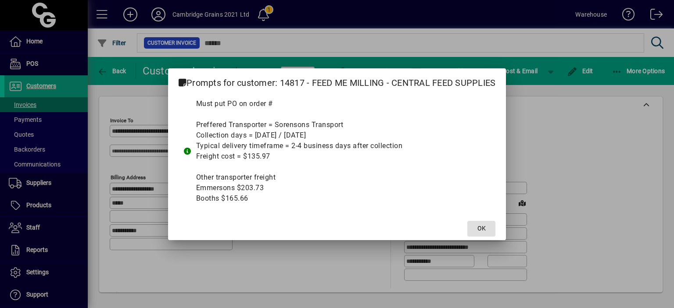
click at [483, 226] on span "OK" at bounding box center [481, 228] width 8 height 9
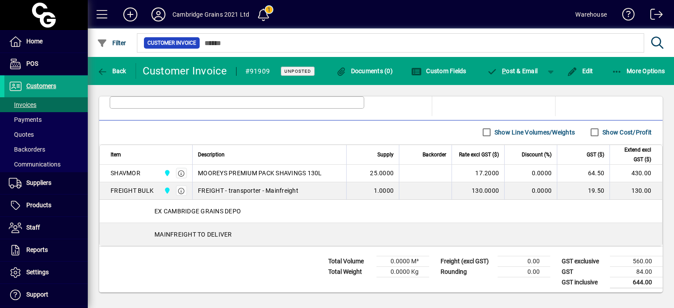
scroll to position [472, 0]
click at [523, 69] on span "P ost & Email" at bounding box center [512, 71] width 51 height 7
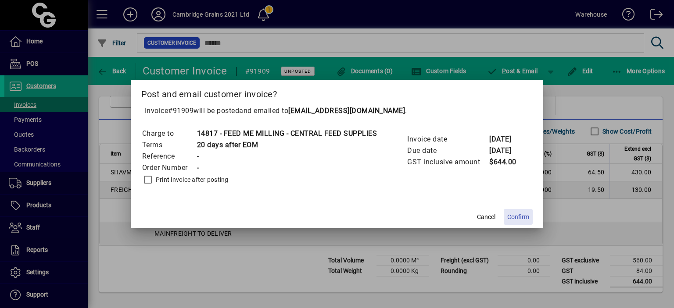
click at [516, 217] on span "Confirm" at bounding box center [518, 217] width 22 height 9
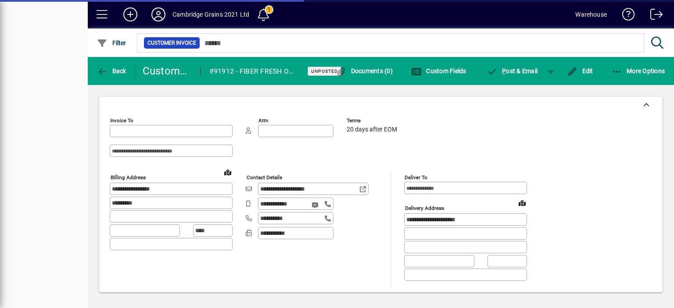
type input "**********"
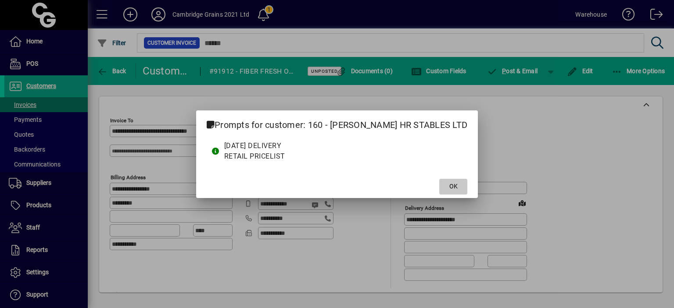
click at [458, 186] on span "OK" at bounding box center [453, 186] width 8 height 9
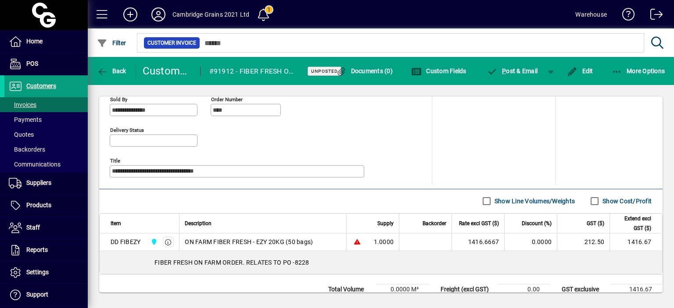
scroll to position [431, 0]
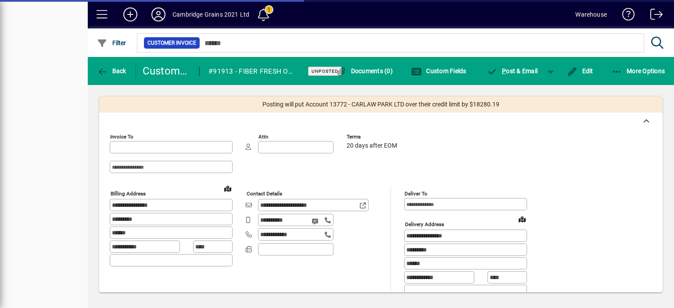
type input "**********"
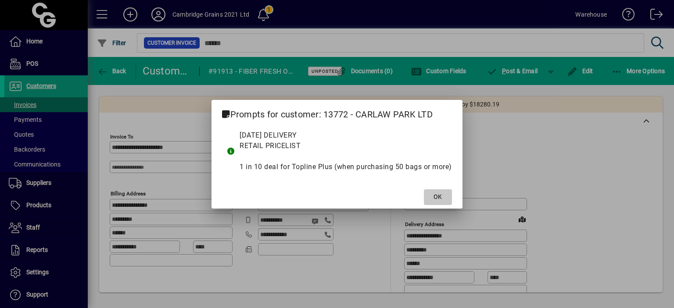
click at [437, 196] on span "OK" at bounding box center [437, 197] width 8 height 9
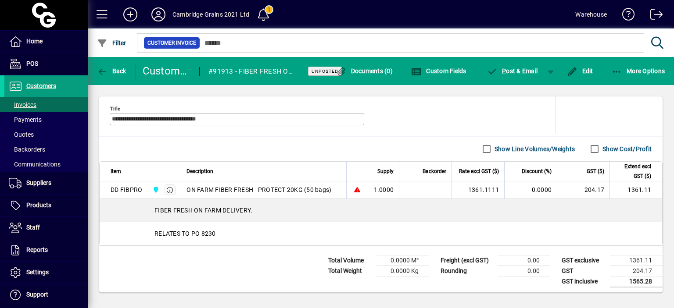
scroll to position [85, 0]
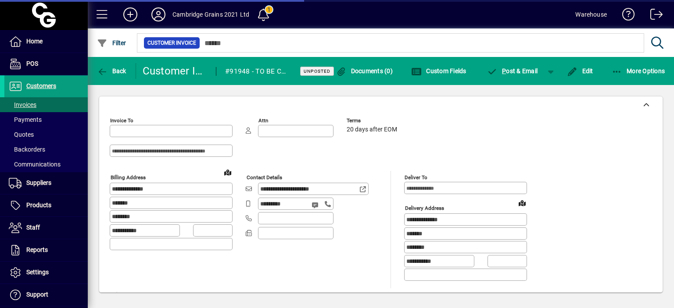
type input "**********"
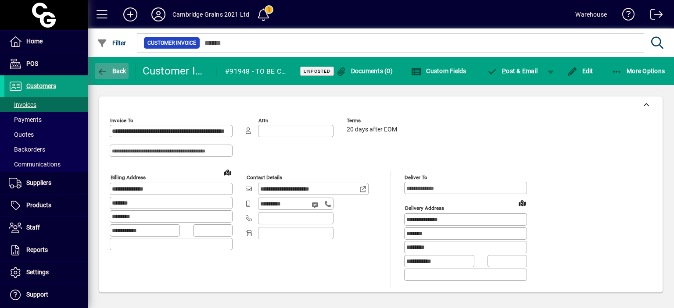
click at [100, 72] on icon "button" at bounding box center [102, 72] width 11 height 9
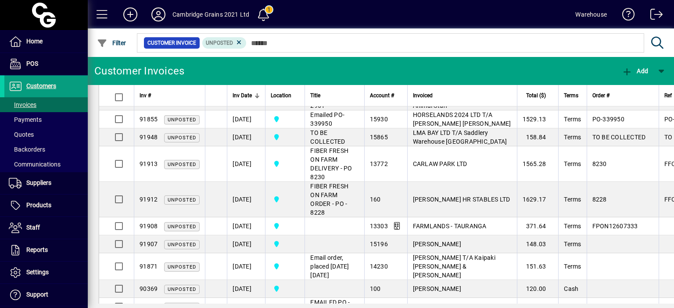
scroll to position [387, 0]
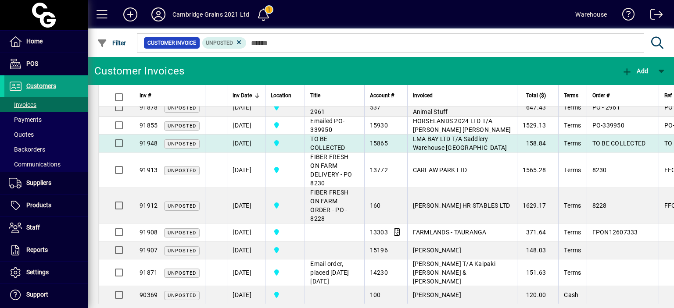
click at [247, 135] on td "[DATE]" at bounding box center [246, 144] width 38 height 18
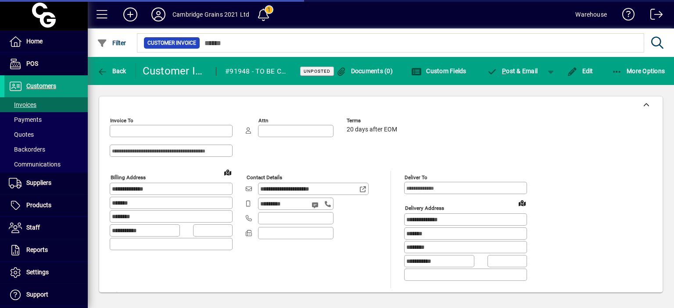
type input "**********"
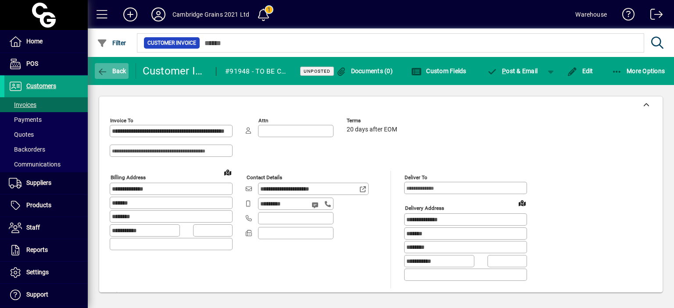
click at [105, 71] on icon "button" at bounding box center [102, 72] width 11 height 9
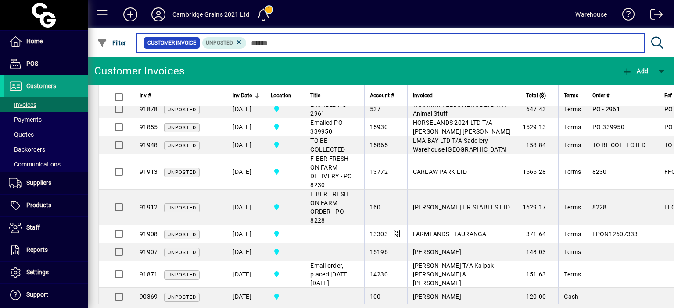
scroll to position [440, 0]
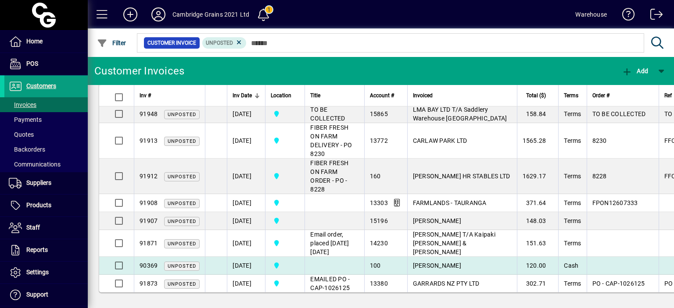
click at [255, 257] on td "[DATE]" at bounding box center [246, 266] width 38 height 18
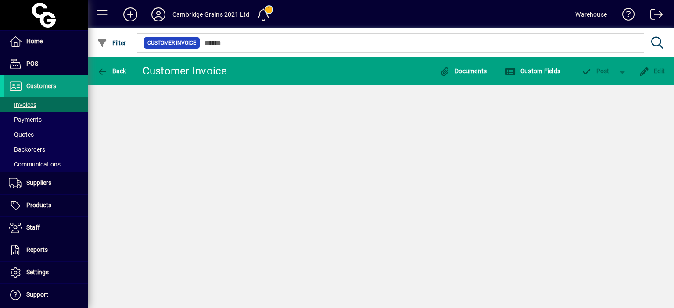
click at [255, 257] on div "Back Customer Invoice Documents Custom Fields P ost Edit" at bounding box center [381, 182] width 586 height 251
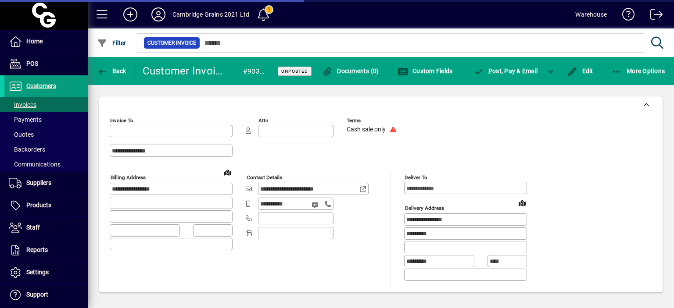
type input "**********"
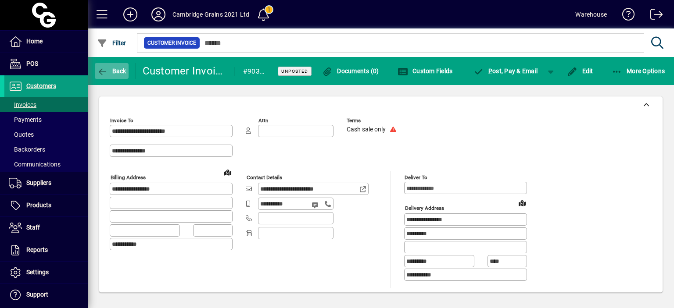
click at [108, 73] on span "Back" at bounding box center [111, 71] width 29 height 7
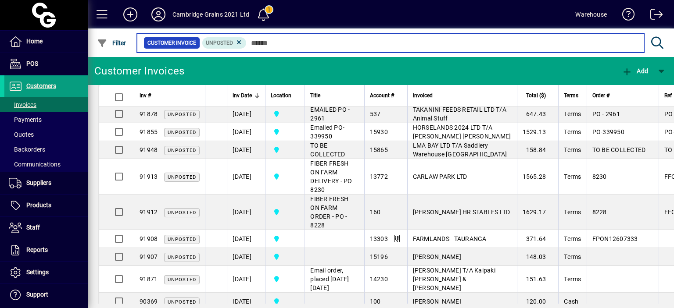
scroll to position [376, 0]
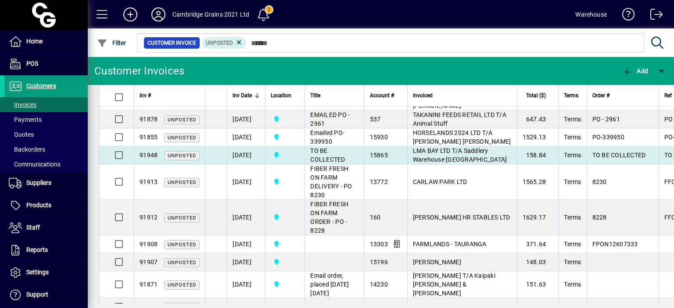
click at [262, 147] on td "[DATE]" at bounding box center [246, 156] width 38 height 18
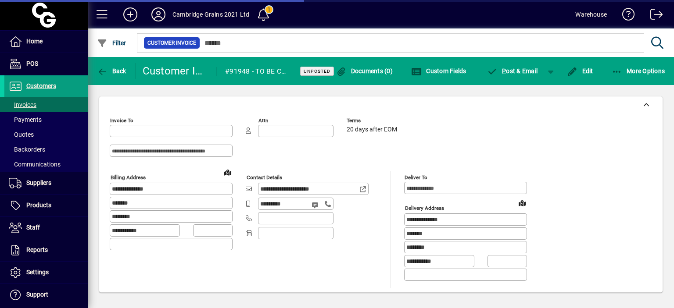
type input "**********"
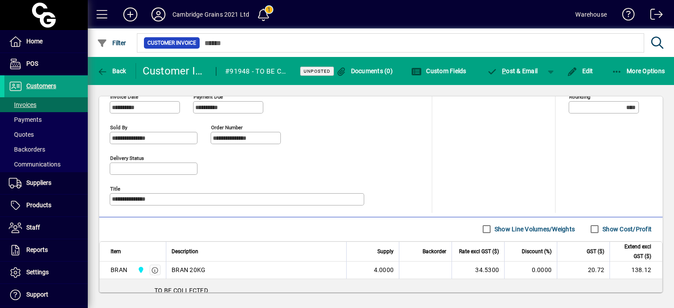
scroll to position [390, 0]
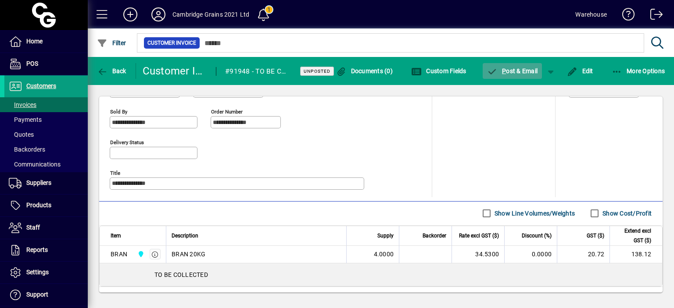
click at [505, 72] on span "P" at bounding box center [504, 71] width 4 height 7
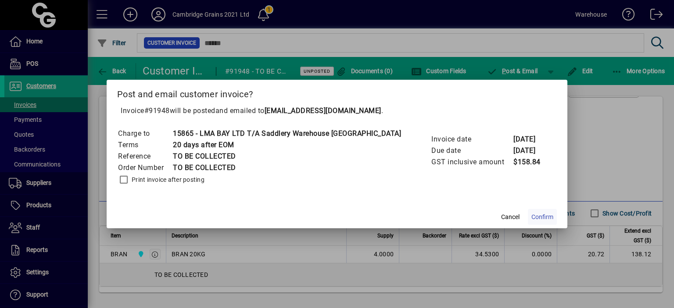
click at [531, 219] on span "Confirm" at bounding box center [542, 217] width 22 height 9
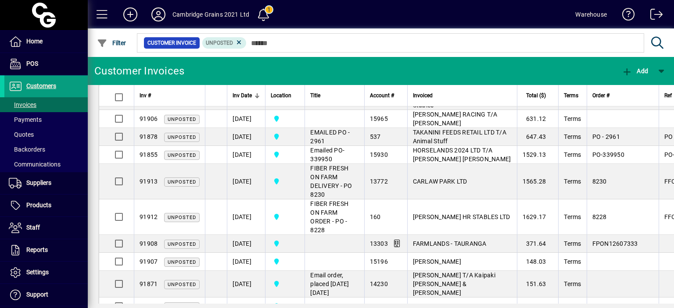
scroll to position [376, 0]
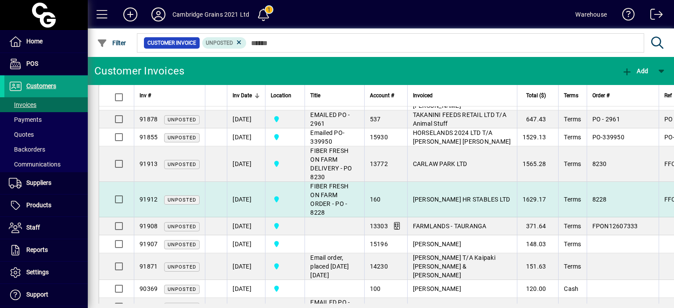
click at [243, 214] on td "[DATE]" at bounding box center [246, 200] width 38 height 36
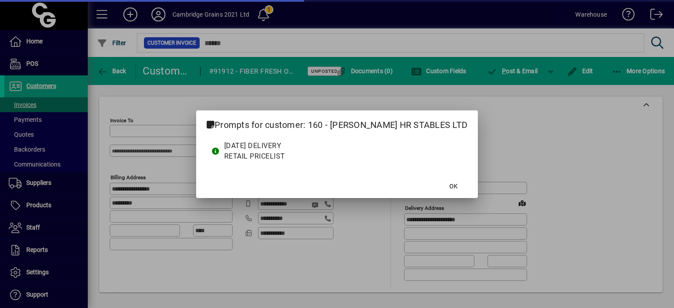
type input "**********"
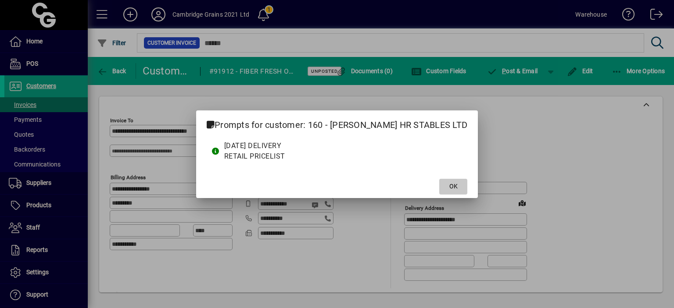
click at [456, 187] on span "OK" at bounding box center [453, 186] width 8 height 9
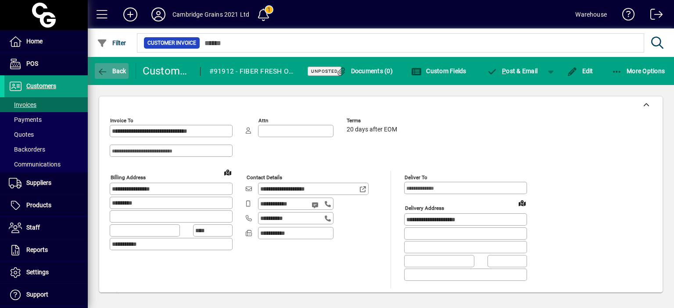
click at [104, 71] on icon "button" at bounding box center [102, 72] width 11 height 9
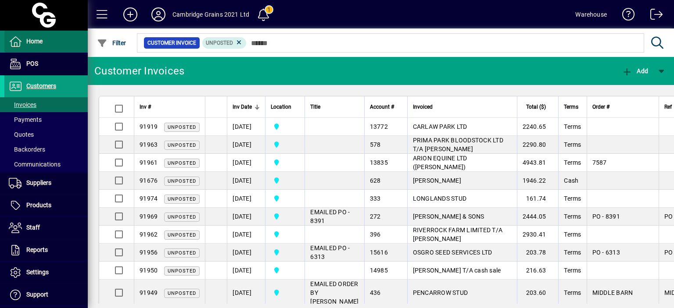
click at [46, 43] on span at bounding box center [45, 41] width 83 height 21
